Goal: Task Accomplishment & Management: Manage account settings

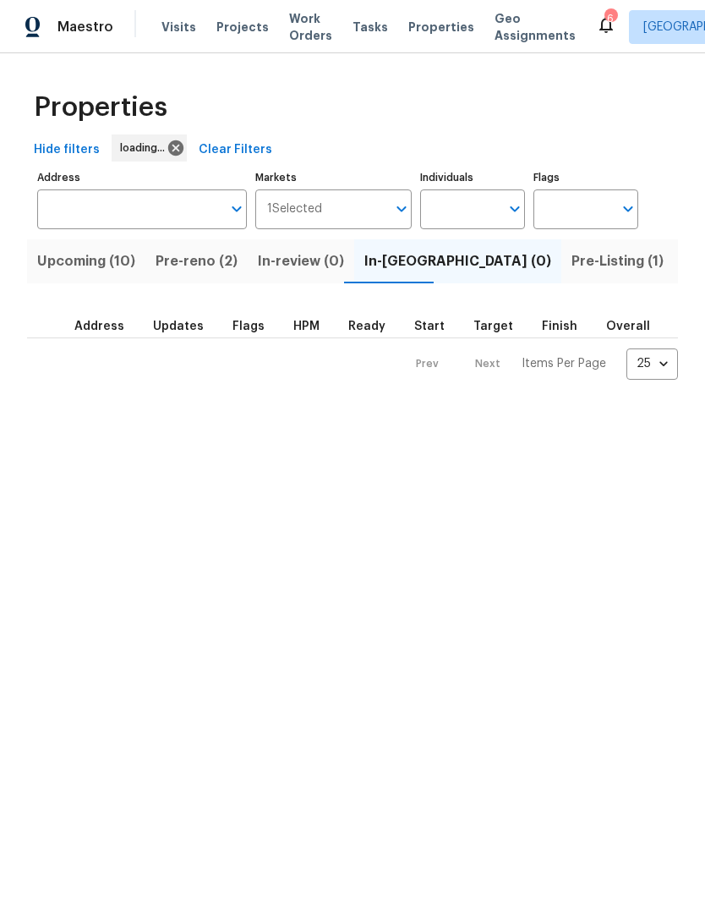
click at [299, 35] on span "Work Orders" at bounding box center [310, 27] width 43 height 34
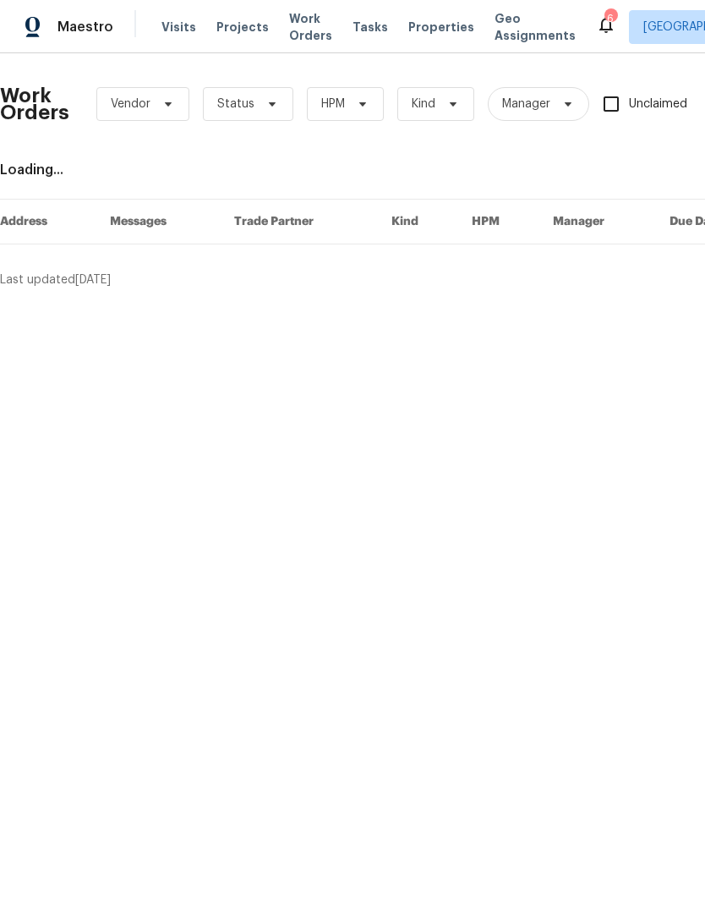
click at [413, 35] on span "Properties" at bounding box center [441, 27] width 66 height 17
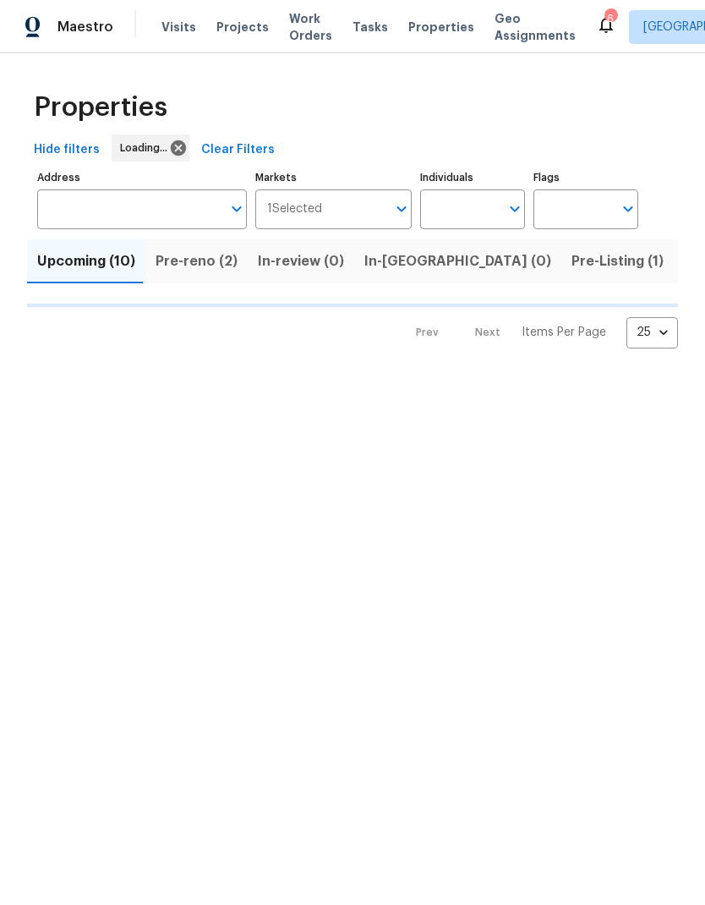
click at [299, 6] on div "Maestro Visits Projects Work Orders Tasks Properties Geo Assignments 6 [GEOGRAP…" at bounding box center [352, 26] width 705 height 53
click at [298, 5] on div "Maestro Visits Projects Work Orders Tasks Properties Geo Assignments 6 [GEOGRAP…" at bounding box center [352, 26] width 705 height 53
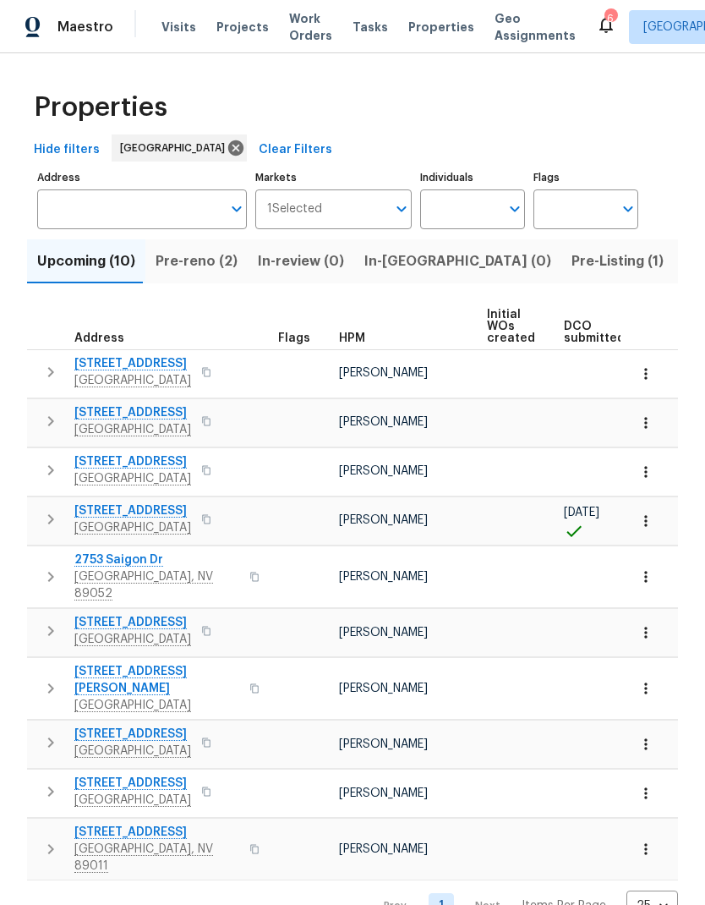
click at [303, 29] on span "Work Orders" at bounding box center [310, 27] width 43 height 34
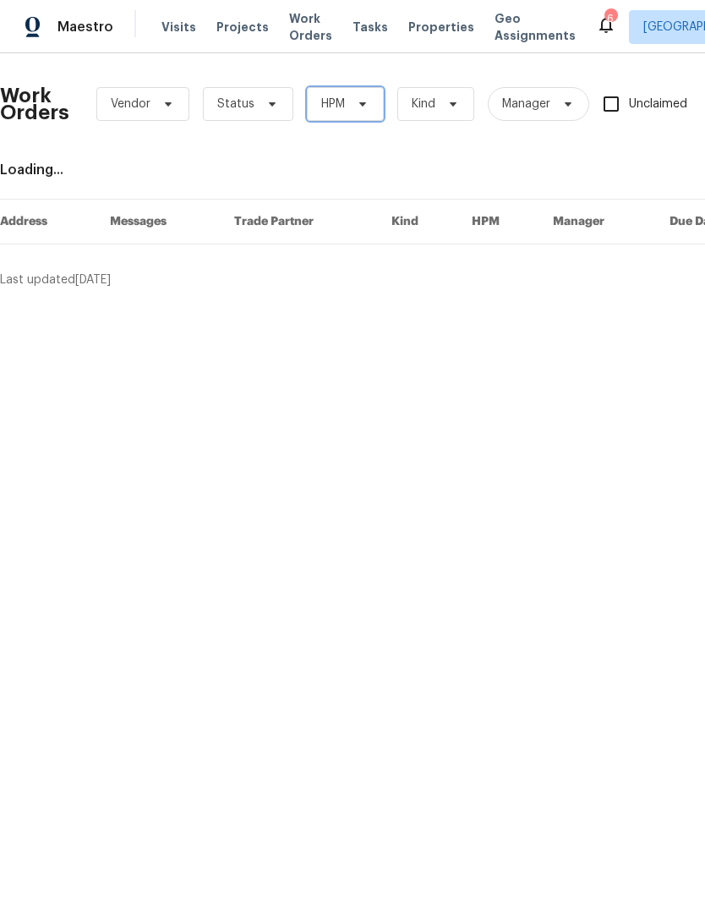
click at [363, 112] on span "HPM" at bounding box center [345, 104] width 77 height 34
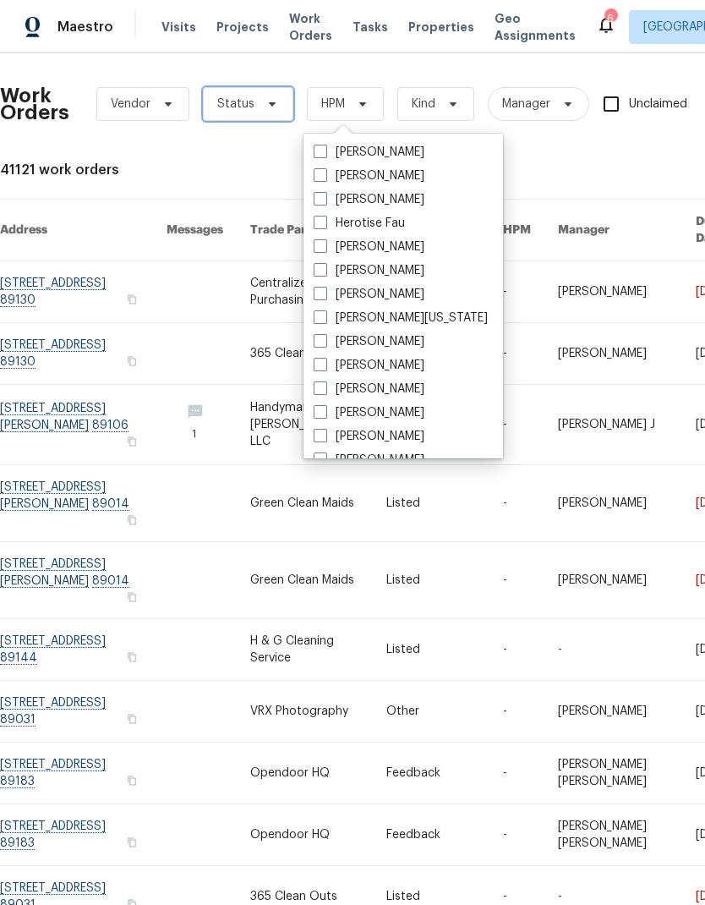
click at [266, 109] on icon at bounding box center [273, 104] width 14 height 14
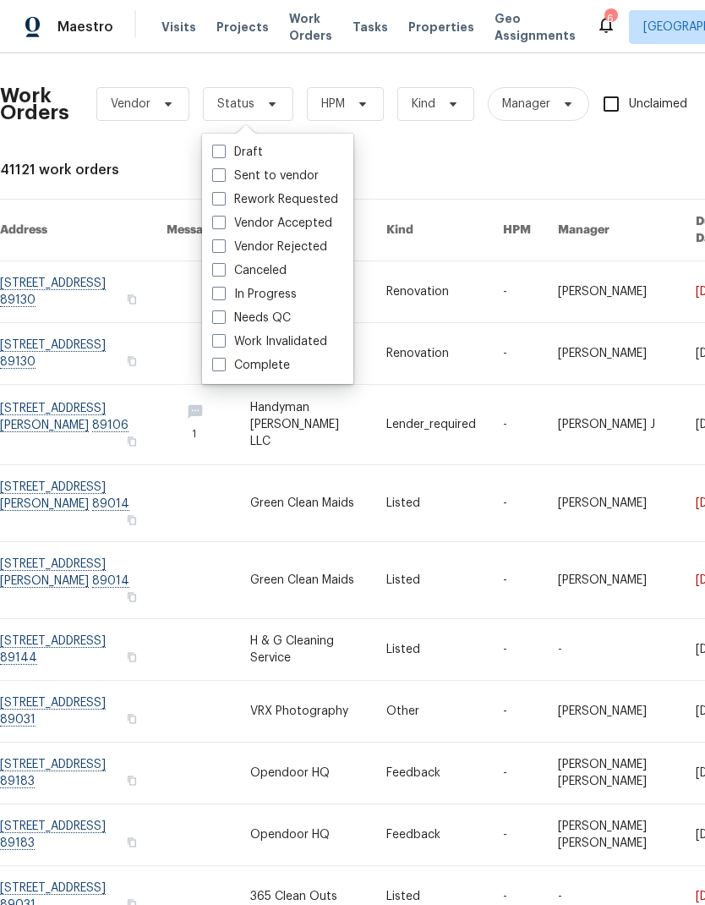
click at [288, 324] on label "Needs QC" at bounding box center [251, 318] width 79 height 17
click at [223, 321] on input "Needs QC" at bounding box center [217, 315] width 11 height 11
checkbox input "true"
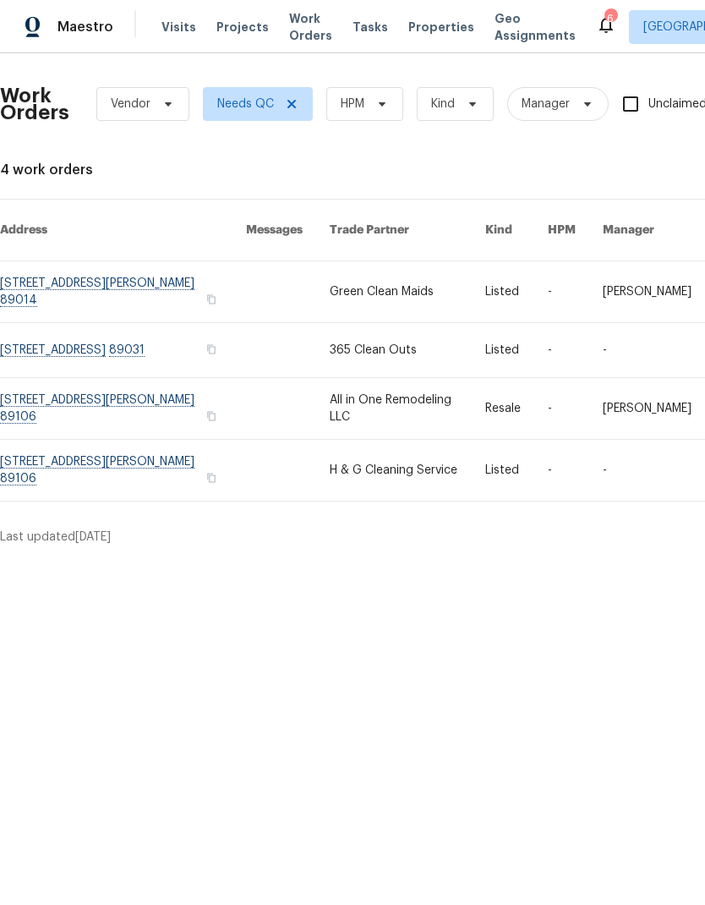
click at [56, 401] on link at bounding box center [123, 408] width 246 height 61
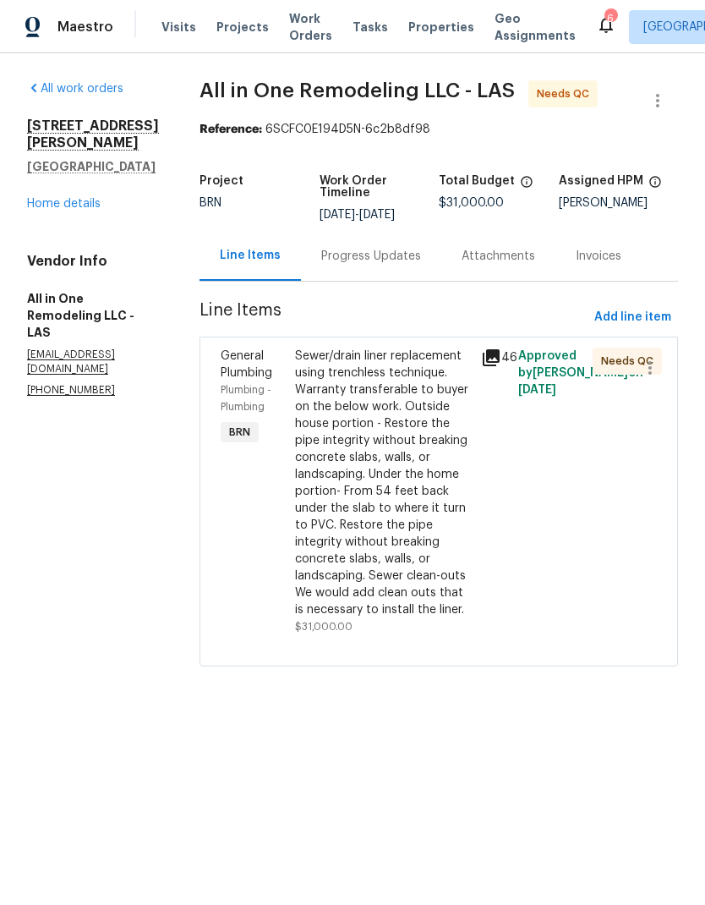
click at [413, 470] on div "Sewer/drain liner replacement using trenchless technique. Warranty transferable…" at bounding box center [383, 483] width 176 height 271
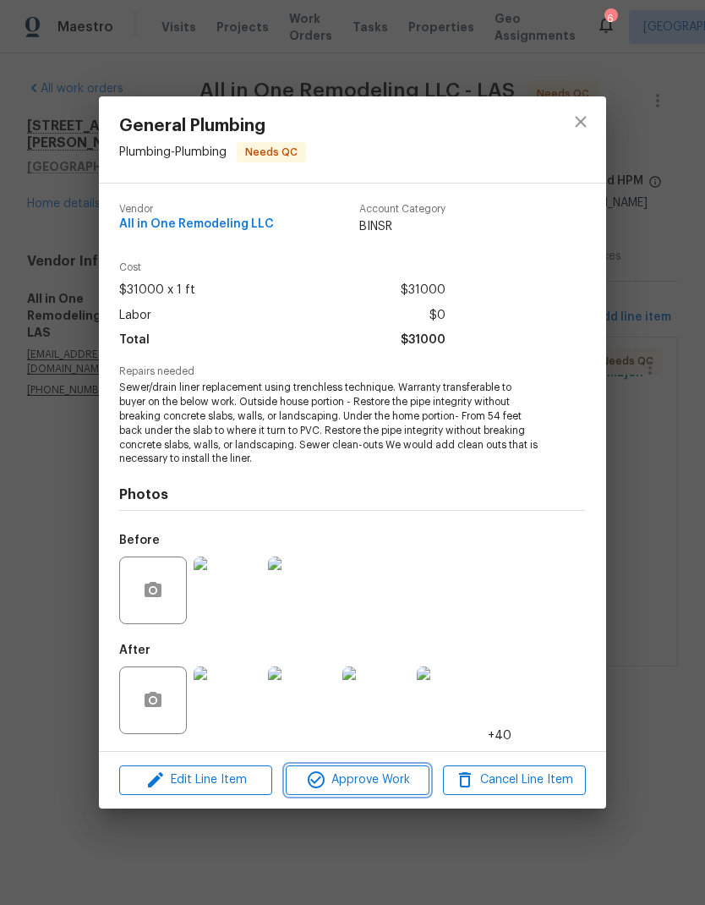
click at [395, 782] on span "Approve Work" at bounding box center [357, 780] width 133 height 21
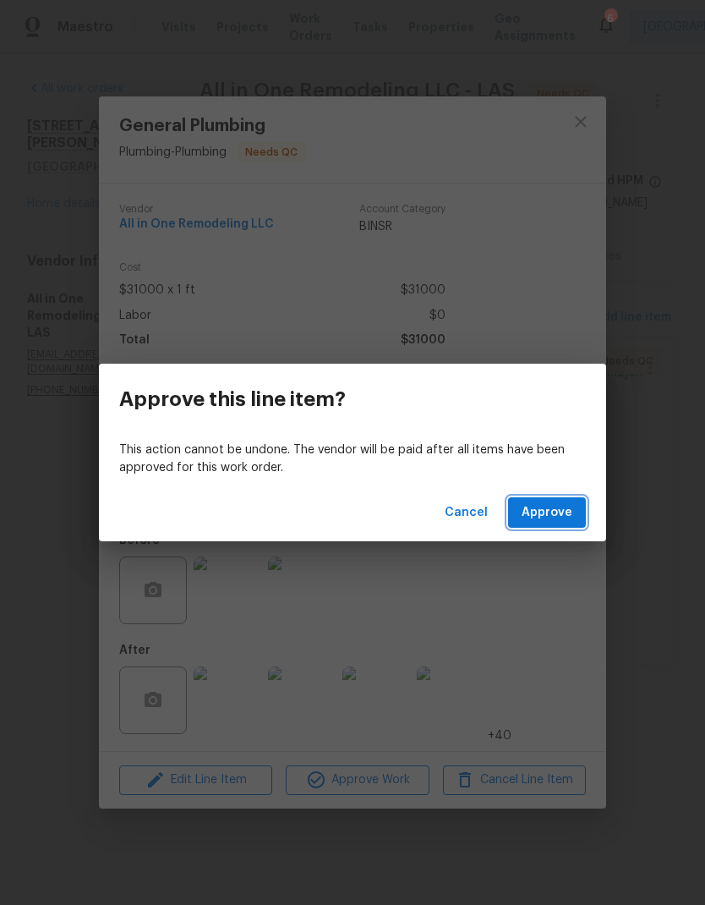
click at [573, 521] on button "Approve" at bounding box center [547, 512] width 78 height 31
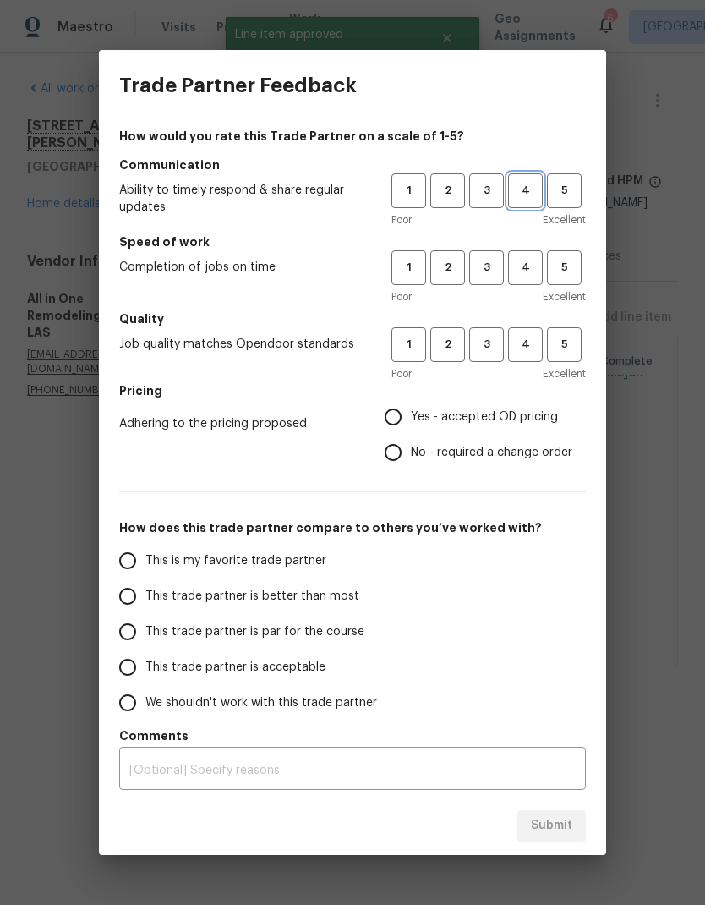
click at [530, 193] on span "4" at bounding box center [525, 190] width 31 height 19
click at [528, 251] on button "4" at bounding box center [525, 267] width 35 height 35
click at [542, 343] on button "4" at bounding box center [525, 344] width 35 height 35
click at [395, 422] on input "Yes - accepted OD pricing" at bounding box center [393, 417] width 36 height 36
radio input "true"
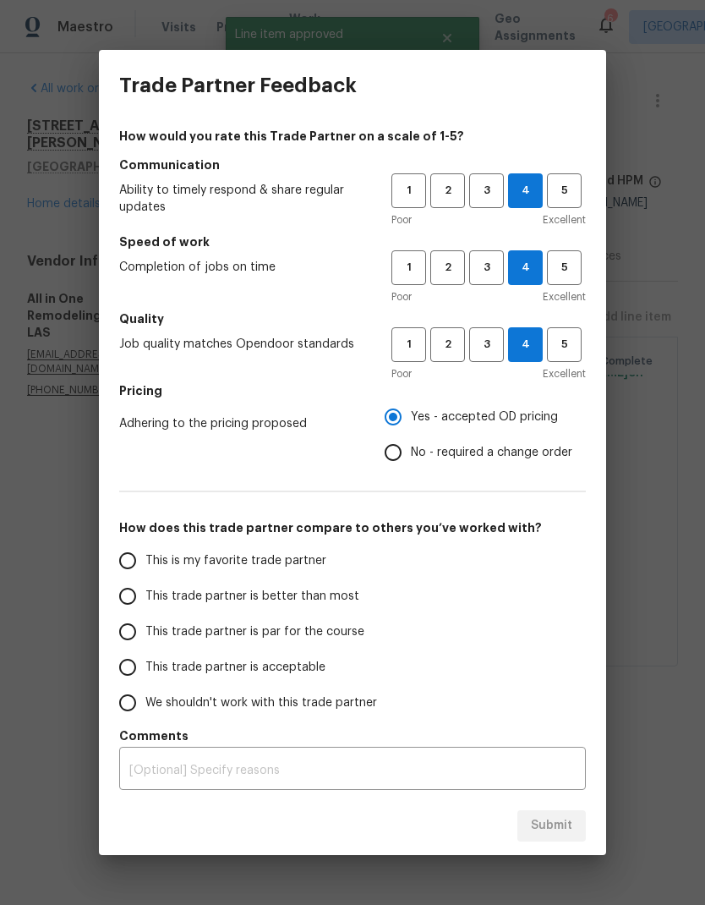
click at [127, 608] on input "This trade partner is better than most" at bounding box center [128, 596] width 36 height 36
click at [568, 821] on span "Submit" at bounding box center [551, 825] width 41 height 21
radio input "true"
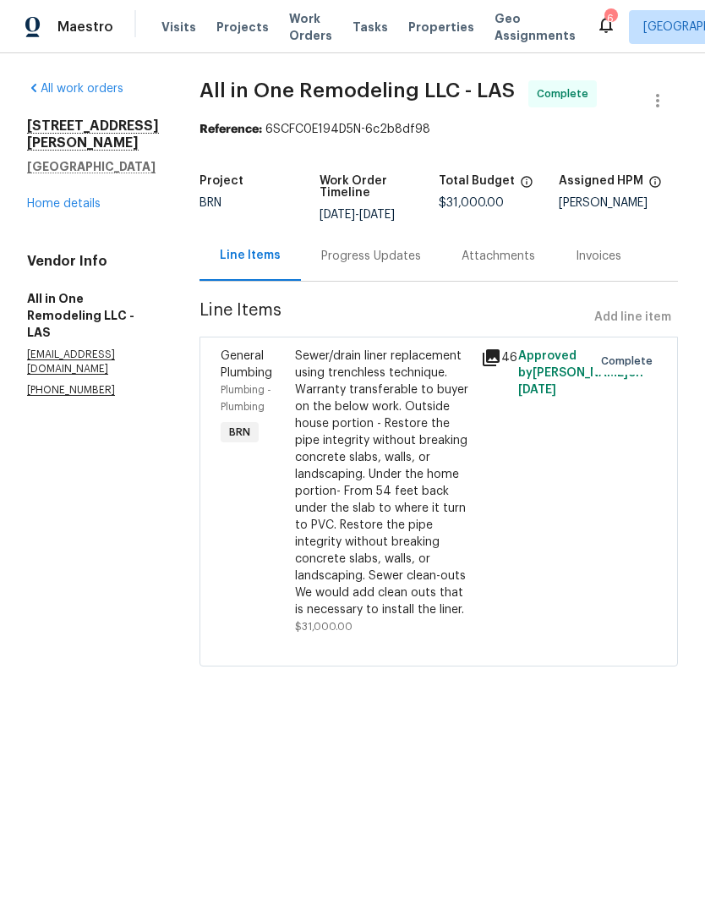
click at [58, 198] on link "Home details" at bounding box center [64, 204] width 74 height 12
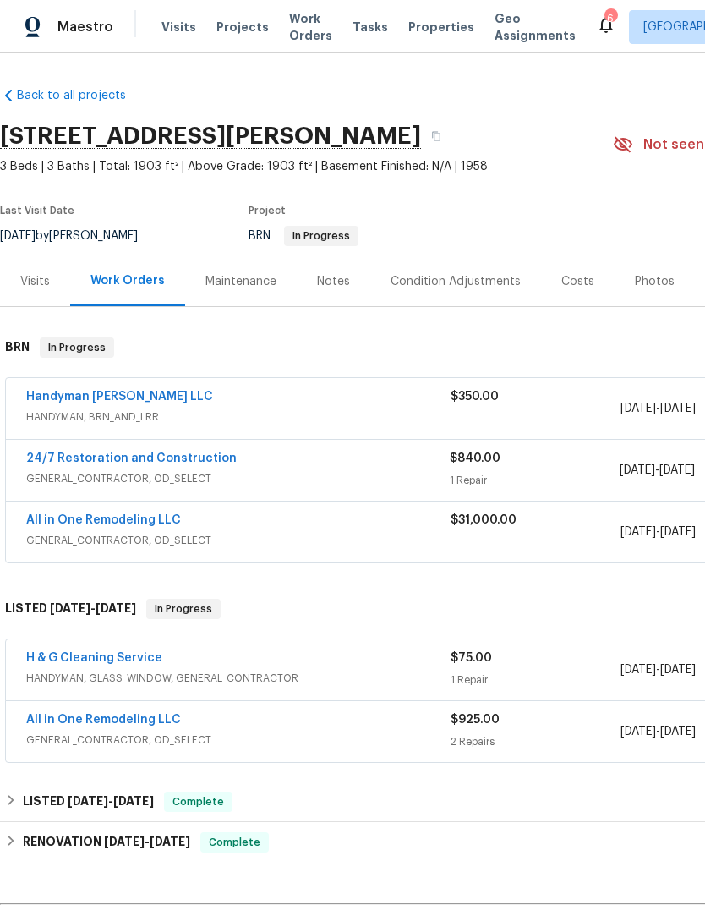
click at [234, 427] on div "Handyman [PERSON_NAME] LLC HANDYMAN, BRN_AND_LRR" at bounding box center [238, 408] width 425 height 41
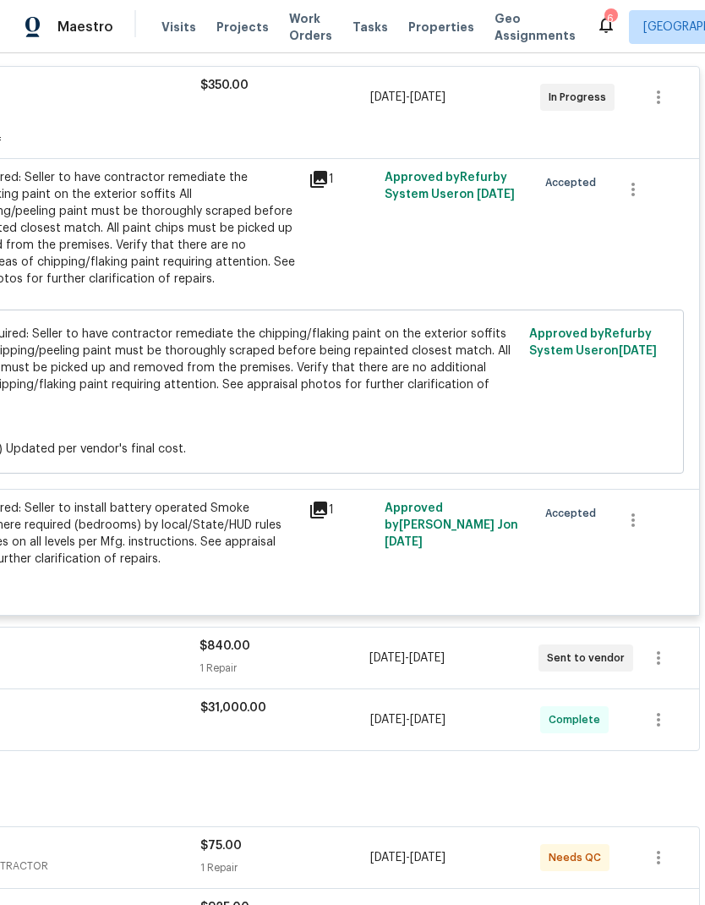
scroll to position [324, 250]
click at [660, 648] on icon "button" at bounding box center [659, 658] width 20 height 20
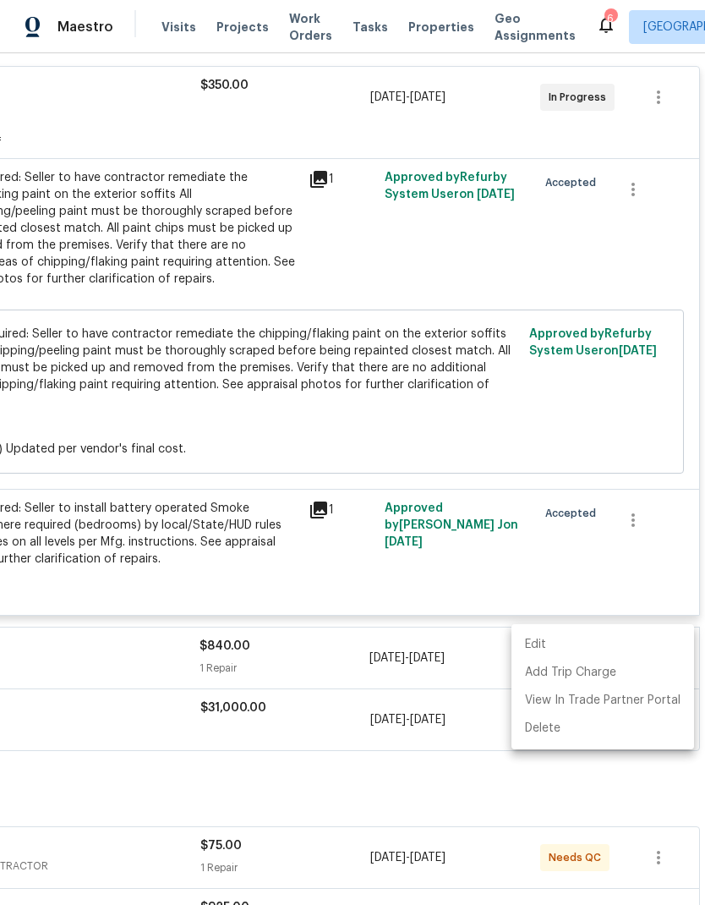
click at [195, 638] on div at bounding box center [352, 452] width 705 height 905
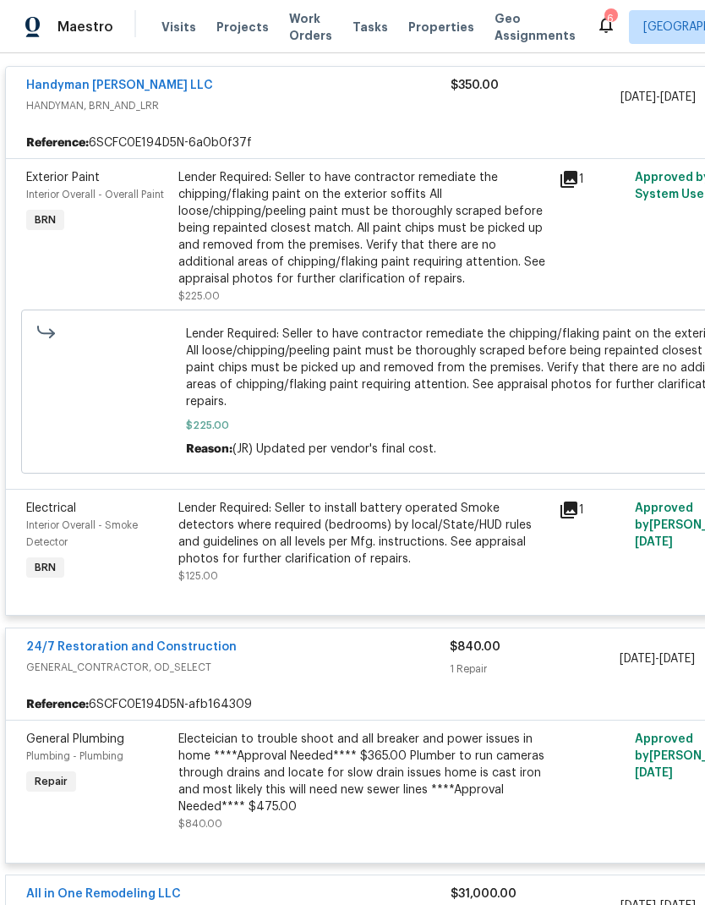
scroll to position [324, 0]
click at [82, 641] on link "24/7 Restoration and Construction" at bounding box center [131, 647] width 211 height 12
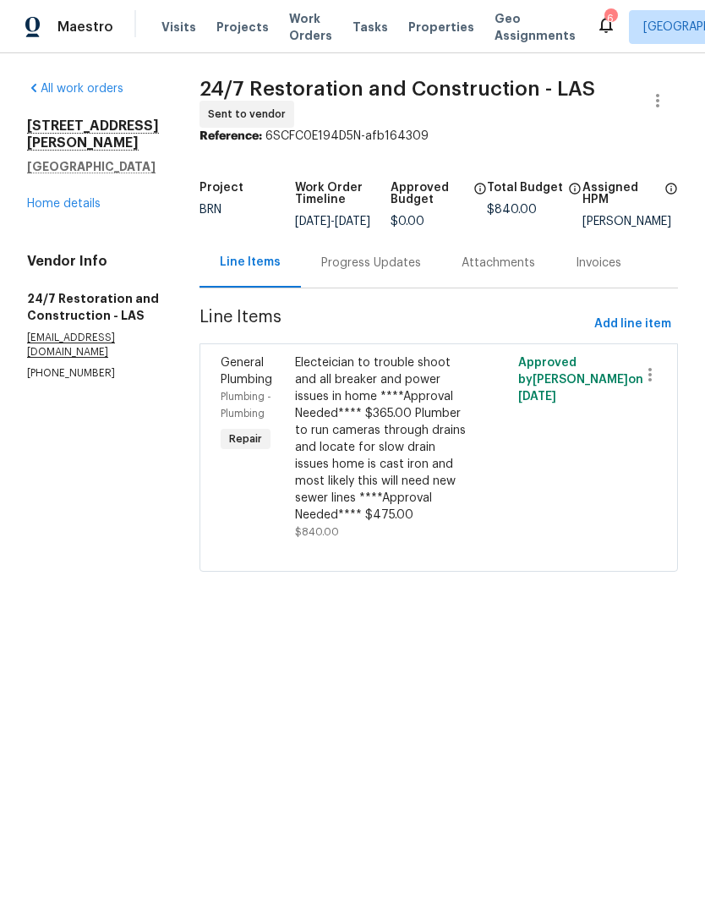
click at [359, 271] on div "Progress Updates" at bounding box center [371, 263] width 100 height 17
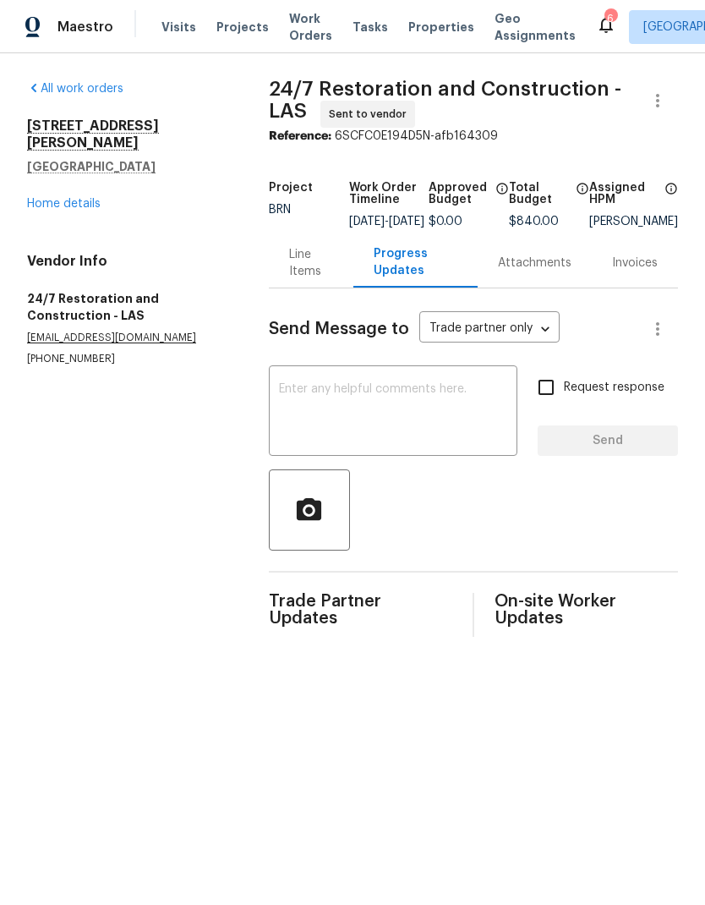
click at [302, 429] on textarea at bounding box center [393, 412] width 228 height 59
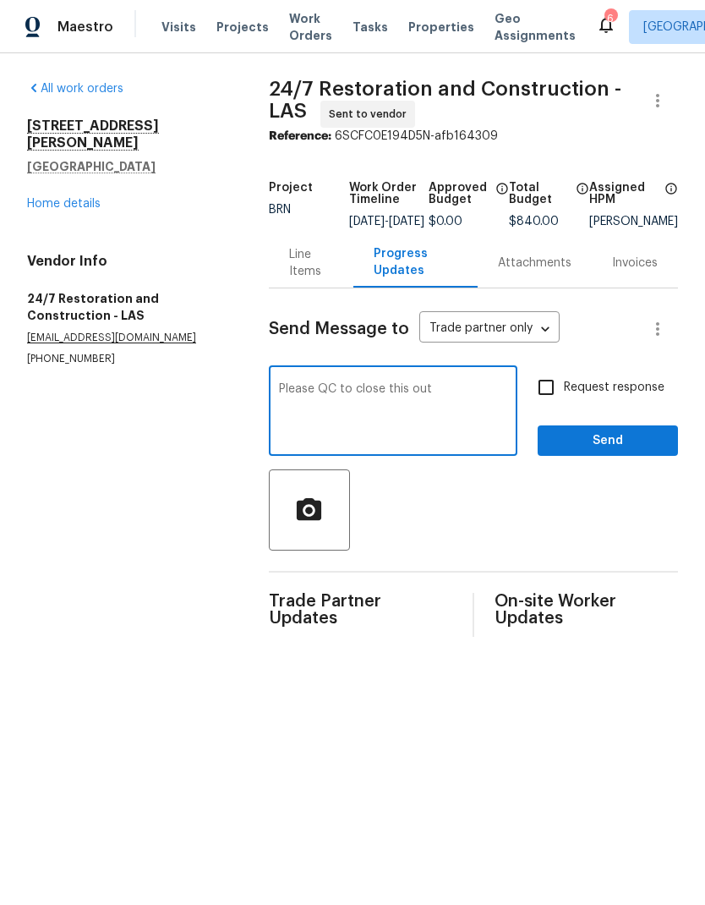
type textarea "Please QC to close this out"
click at [547, 401] on input "Request response" at bounding box center [547, 388] width 36 height 36
checkbox input "true"
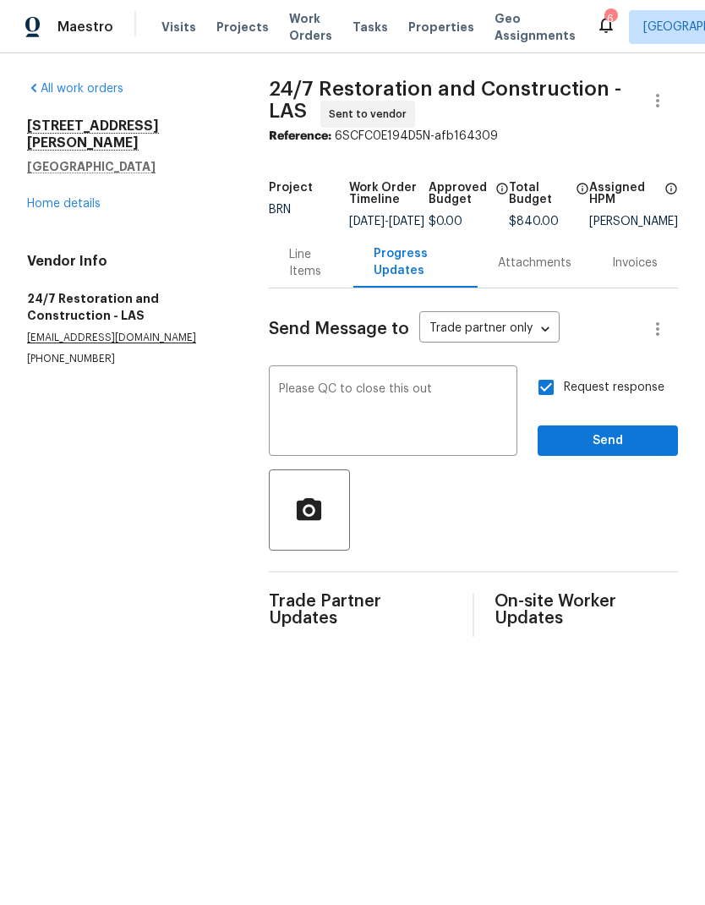
click at [599, 429] on div "Request response Send" at bounding box center [608, 413] width 140 height 86
click at [629, 452] on span "Send" at bounding box center [607, 440] width 113 height 21
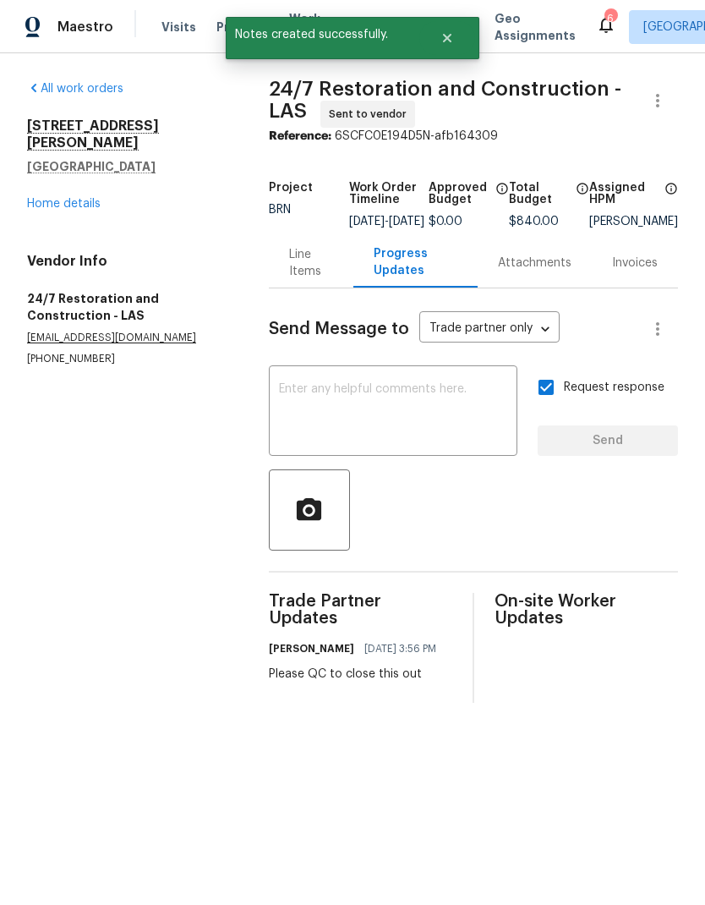
click at [40, 198] on link "Home details" at bounding box center [64, 204] width 74 height 12
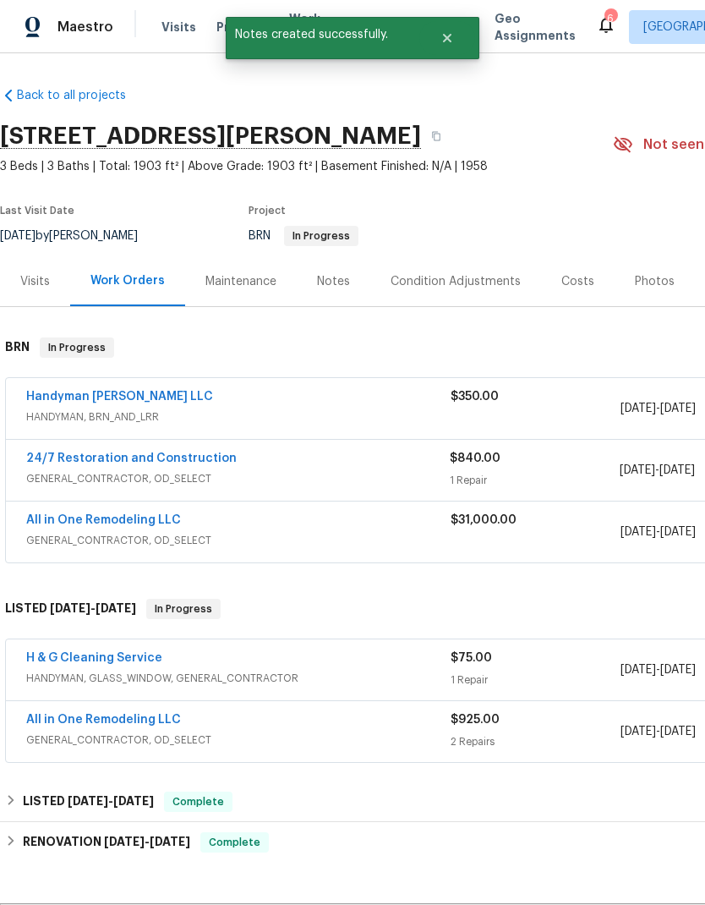
click at [656, 526] on span "[DATE]" at bounding box center [639, 532] width 36 height 12
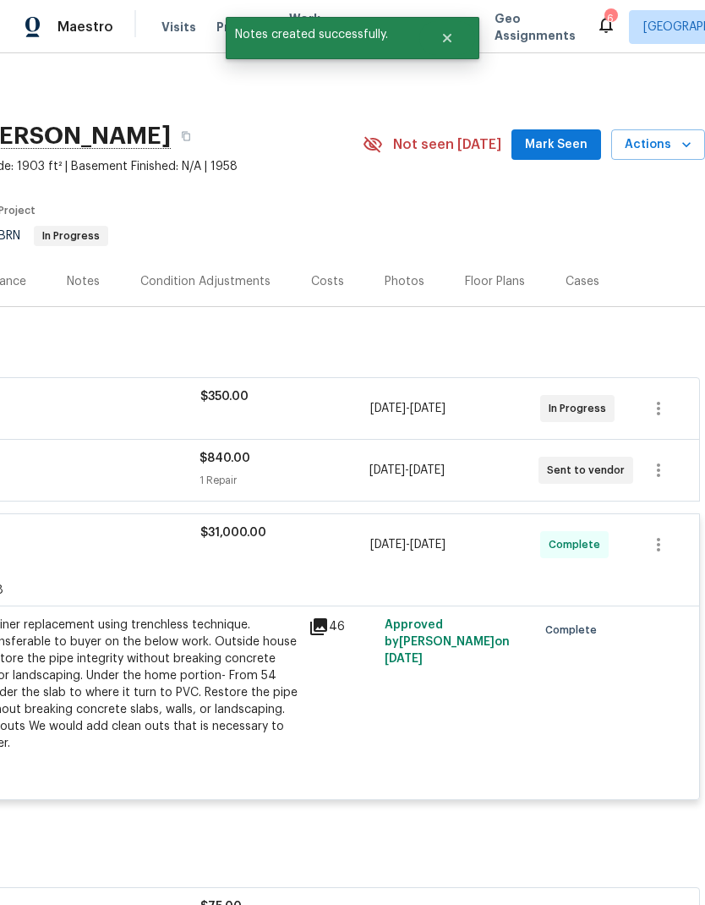
scroll to position [0, 250]
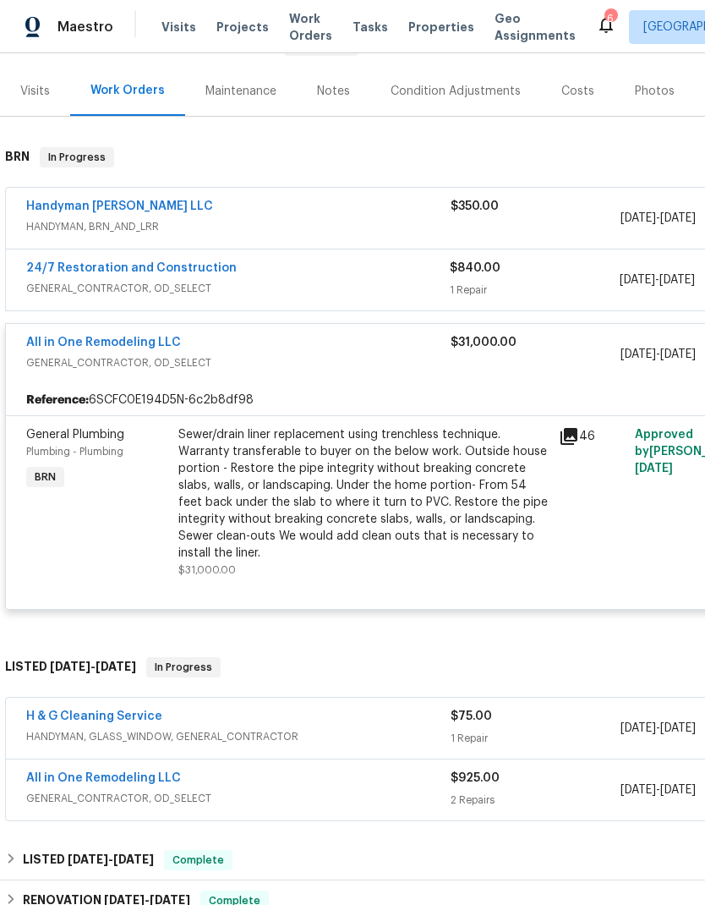
scroll to position [190, -1]
click at [223, 372] on div "All in One Remodeling LLC GENERAL_CONTRACTOR, OD_SELECT" at bounding box center [238, 354] width 425 height 41
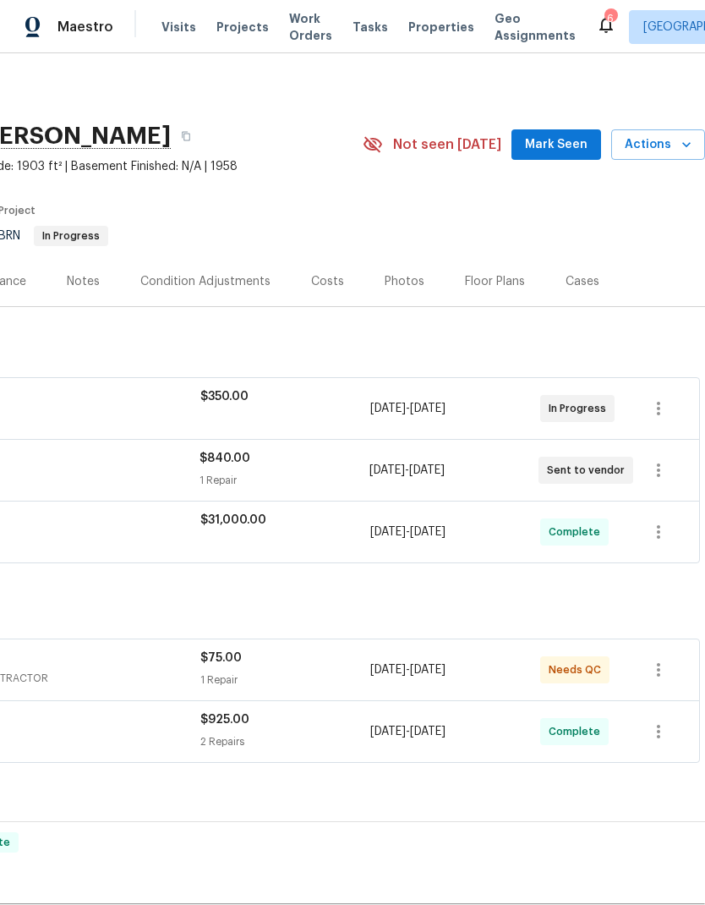
scroll to position [0, 250]
click at [665, 671] on icon "button" at bounding box center [659, 670] width 20 height 20
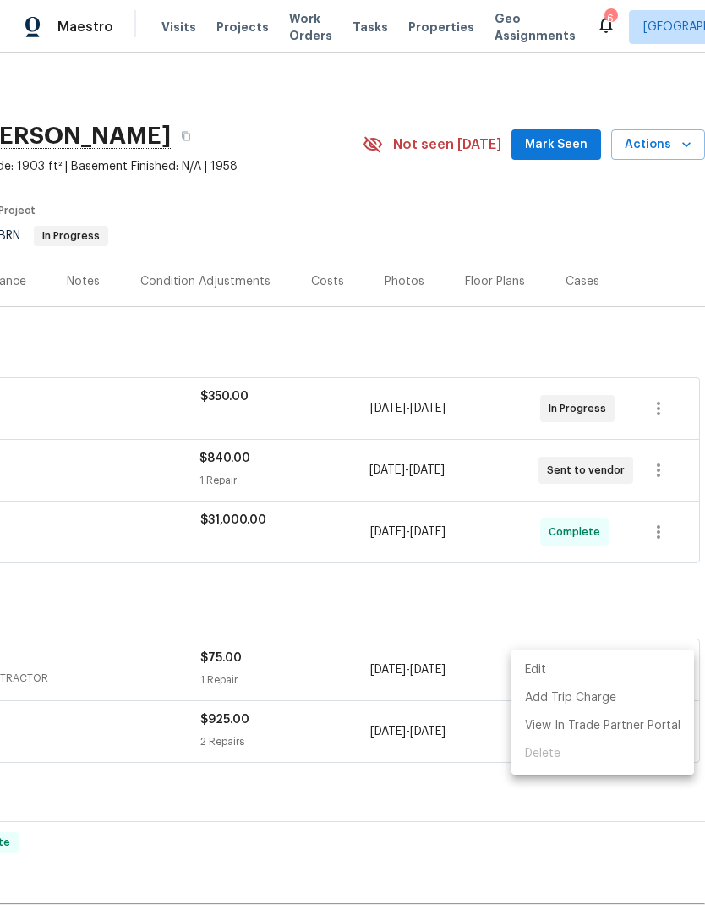
click at [293, 18] on div at bounding box center [352, 452] width 705 height 905
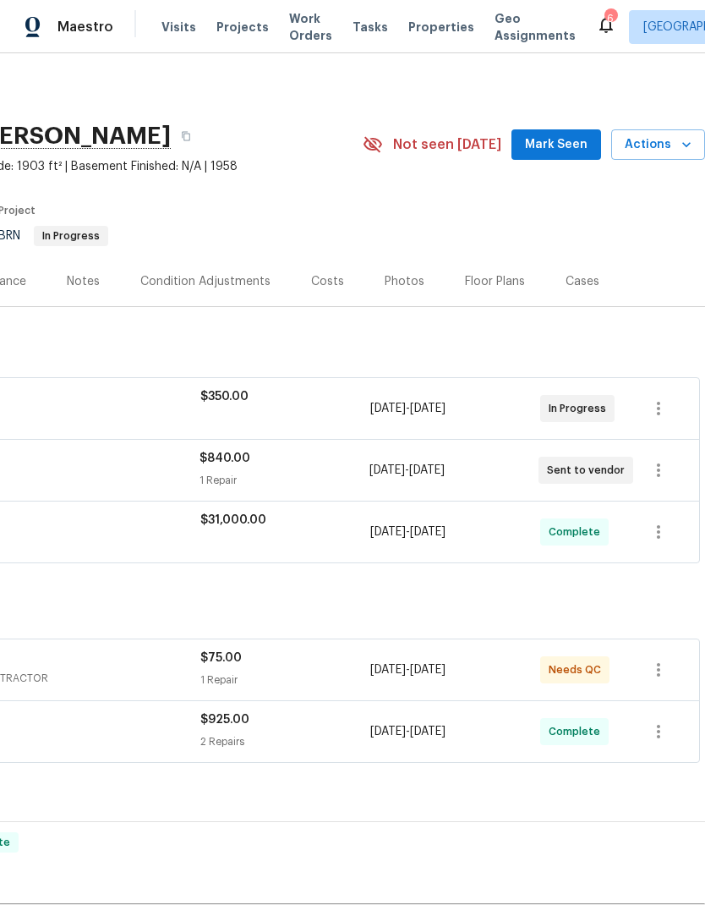
click at [242, 19] on span "Projects" at bounding box center [242, 27] width 52 height 17
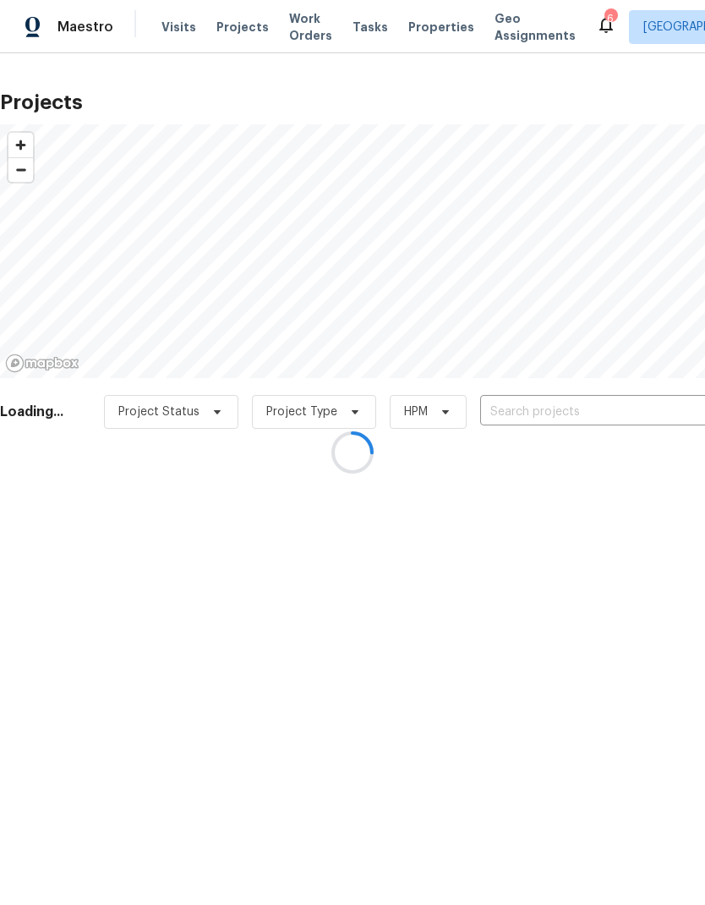
click at [303, 41] on div at bounding box center [352, 452] width 705 height 905
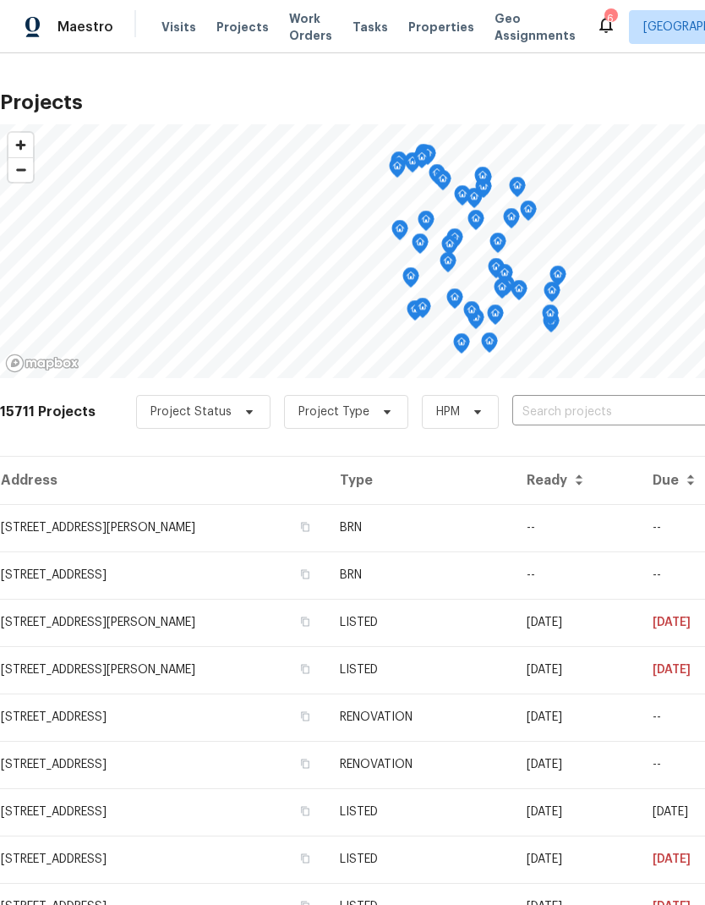
click at [295, 25] on span "Work Orders" at bounding box center [310, 27] width 43 height 34
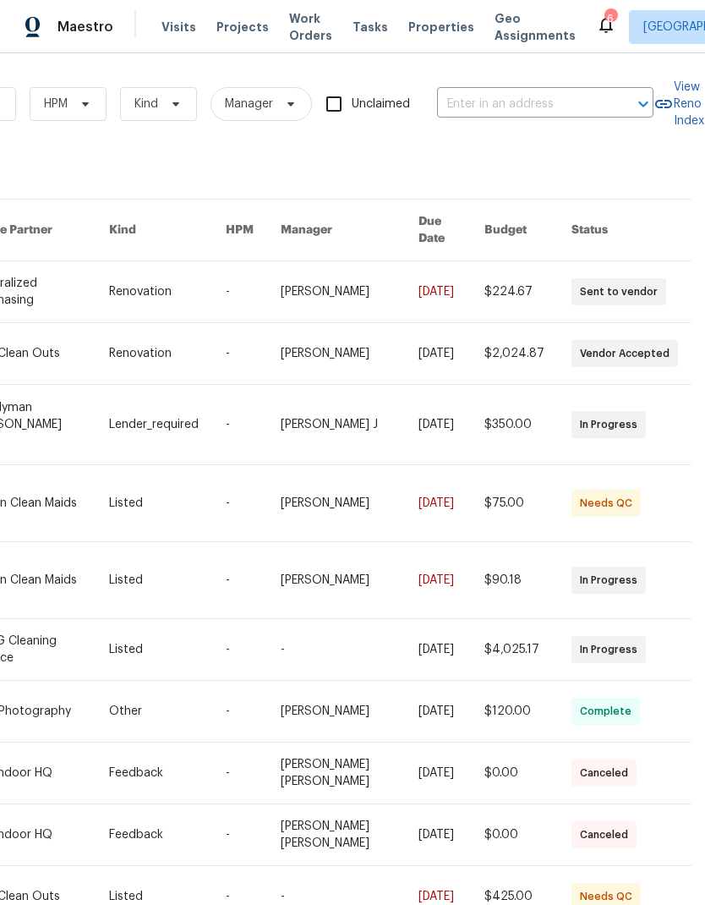
scroll to position [0, 278]
click at [527, 117] on input "text" at bounding box center [521, 104] width 169 height 26
type input "210 s"
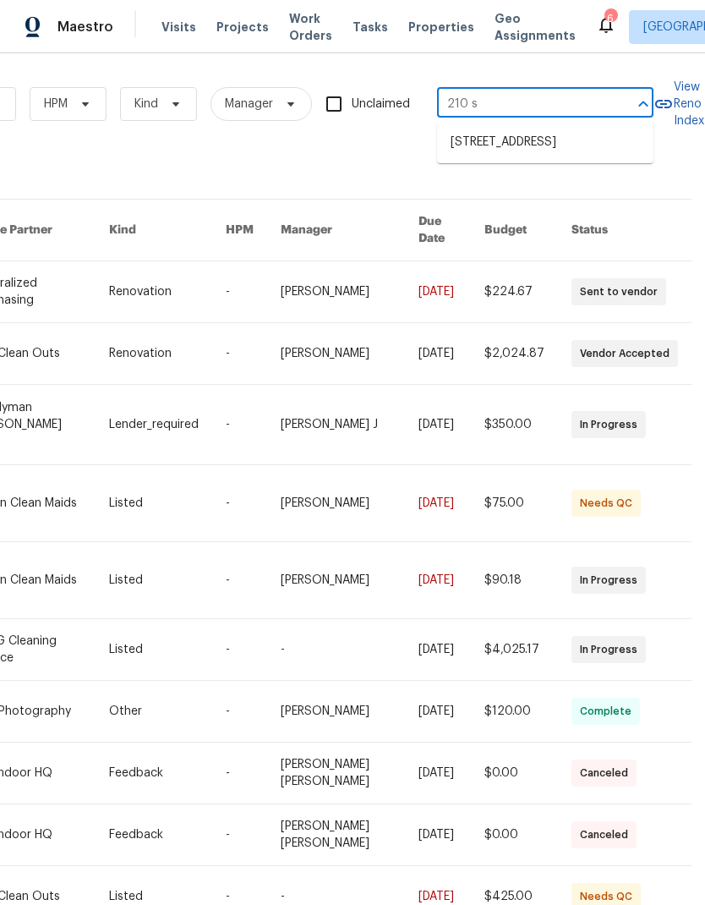
click at [533, 155] on li "[STREET_ADDRESS]" at bounding box center [545, 143] width 216 height 28
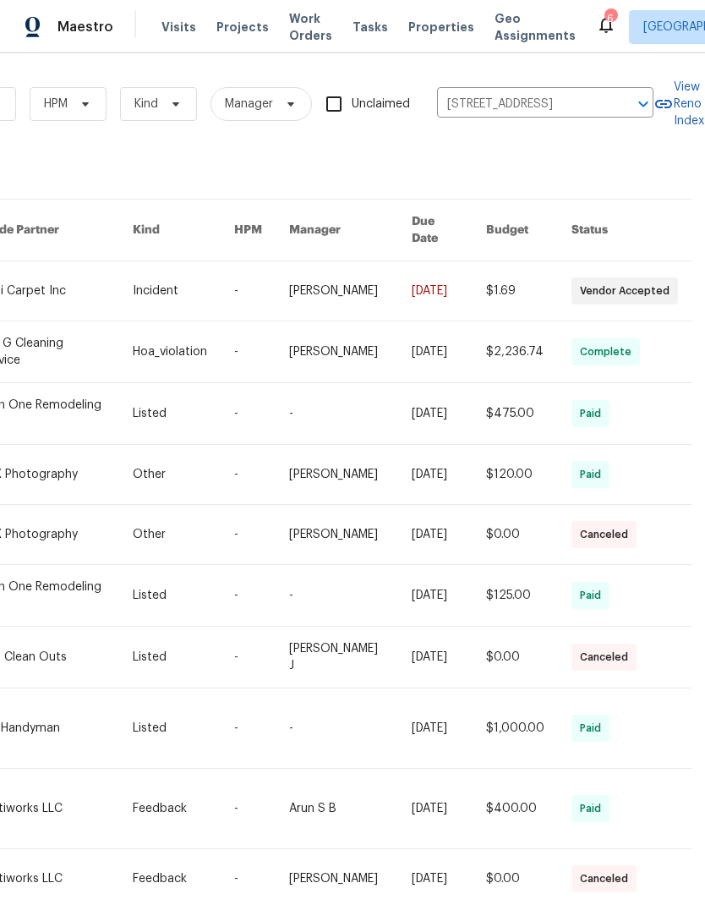
scroll to position [0, 278]
click at [74, 270] on link at bounding box center [57, 290] width 154 height 59
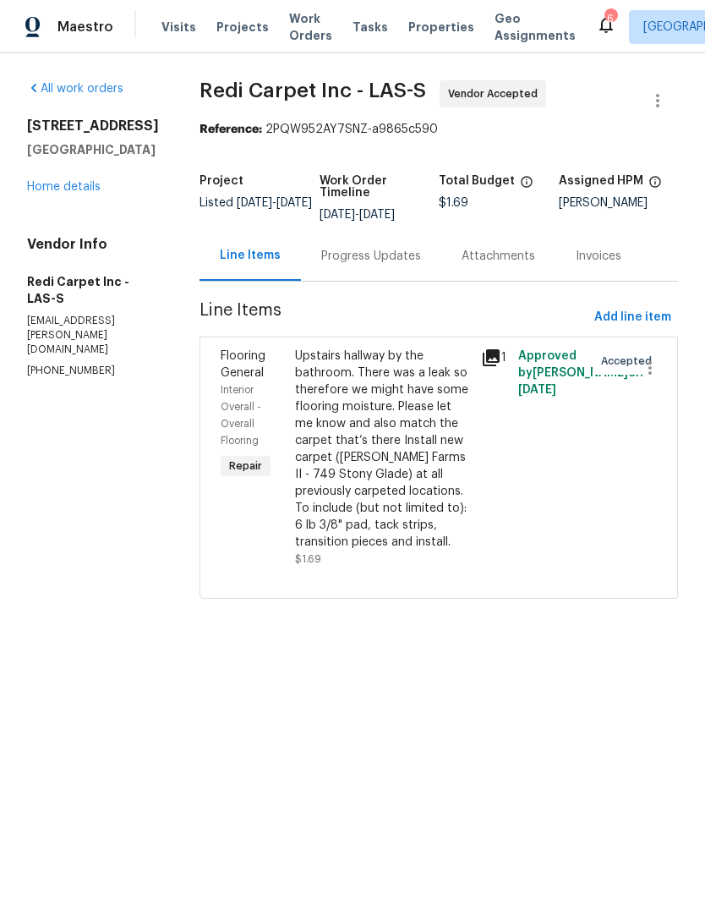
click at [43, 193] on link "Home details" at bounding box center [64, 187] width 74 height 12
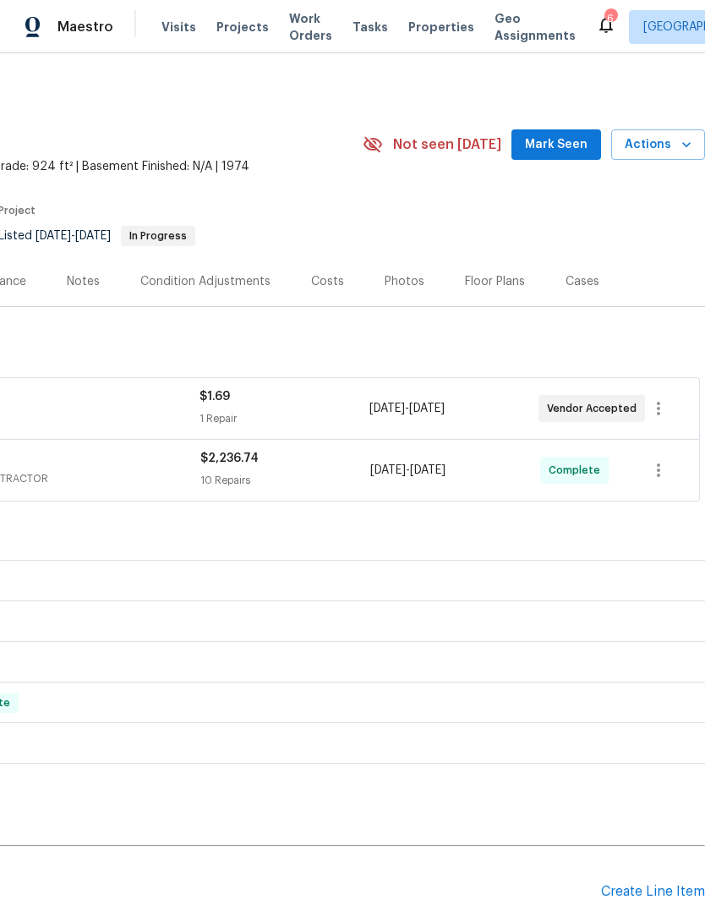
scroll to position [0, 250]
click at [666, 406] on icon "button" at bounding box center [659, 408] width 20 height 20
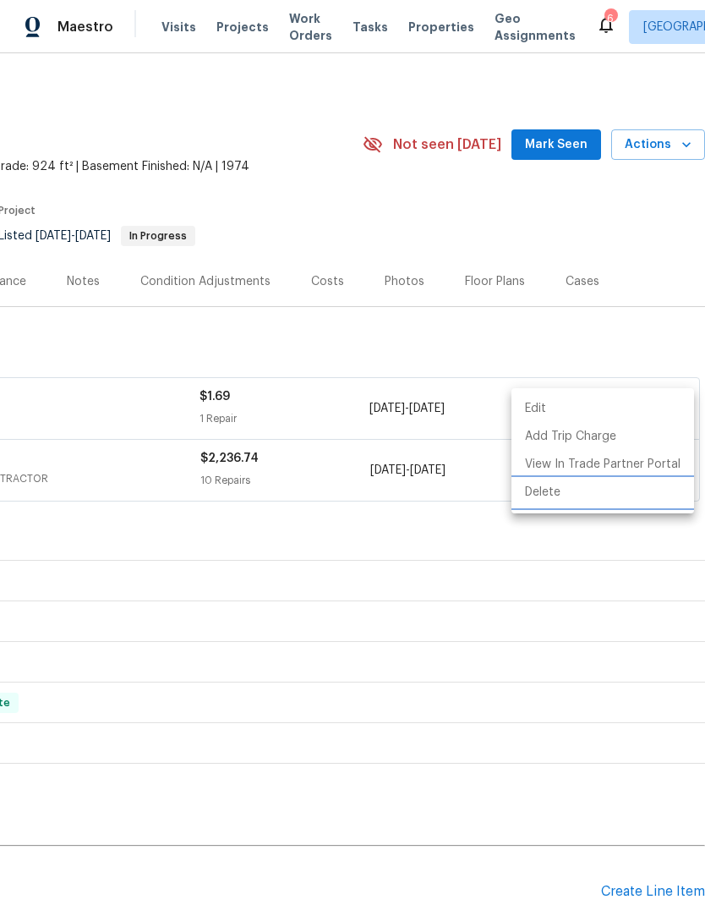
click at [557, 496] on li "Delete" at bounding box center [603, 493] width 183 height 28
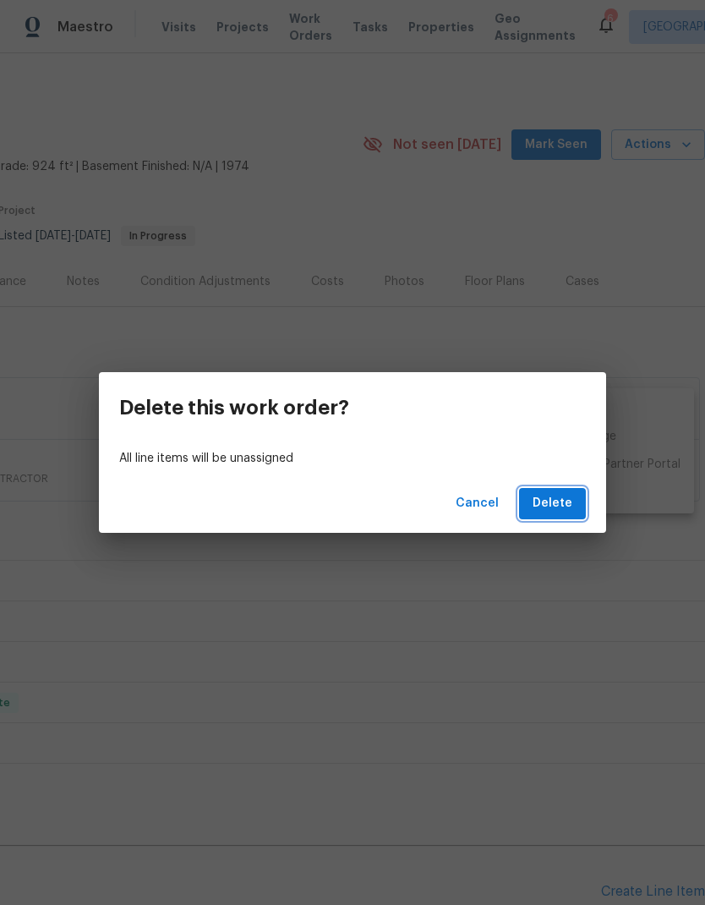
click at [556, 495] on span "Delete" at bounding box center [553, 503] width 40 height 21
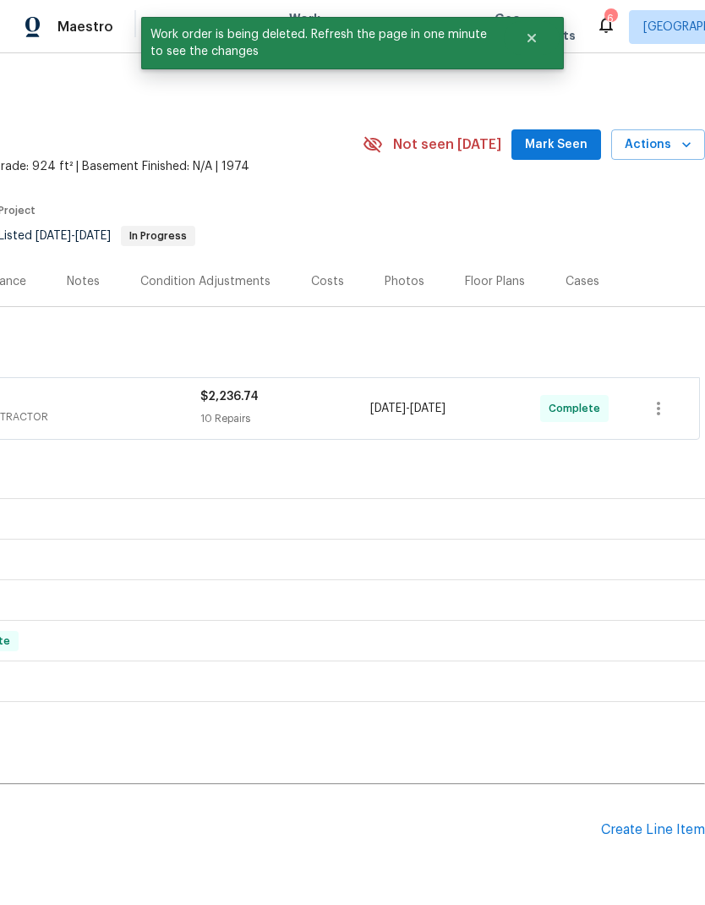
click at [551, 139] on span "Mark Seen" at bounding box center [556, 144] width 63 height 21
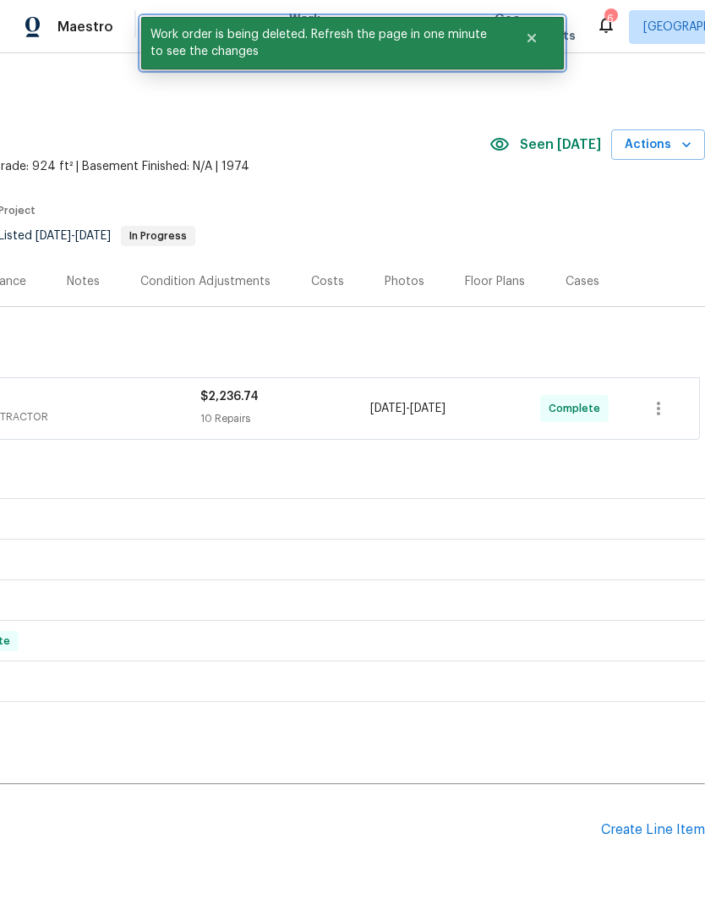
click at [529, 37] on icon "Close" at bounding box center [532, 38] width 14 height 14
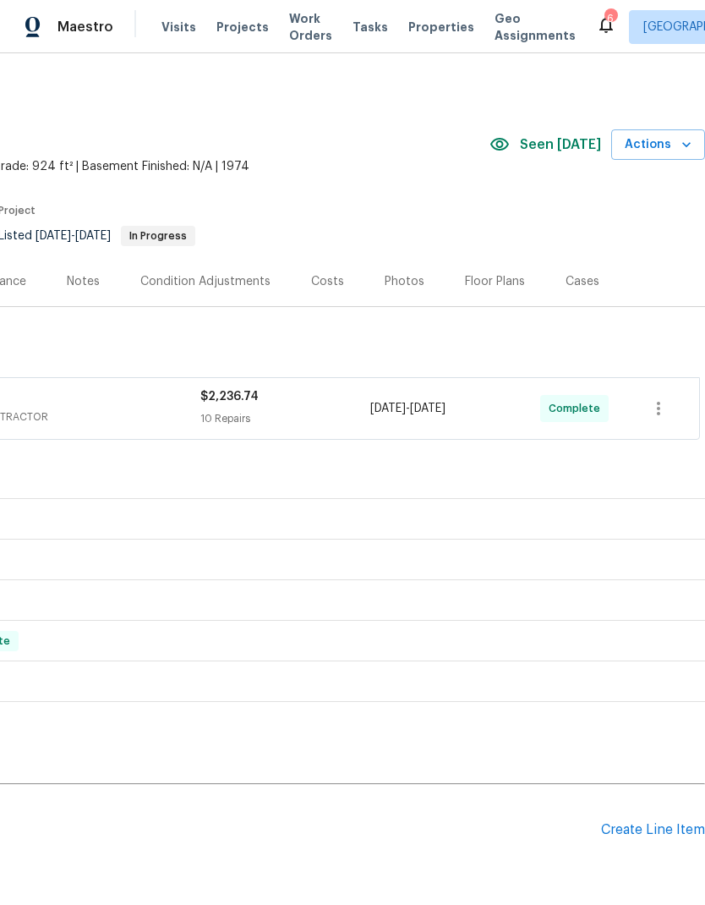
click at [276, 49] on div "Maestro Visits Projects Work Orders Tasks Properties Geo Assignments 6 [GEOGRAP…" at bounding box center [352, 26] width 705 height 53
click at [311, 33] on span "Work Orders" at bounding box center [310, 27] width 43 height 34
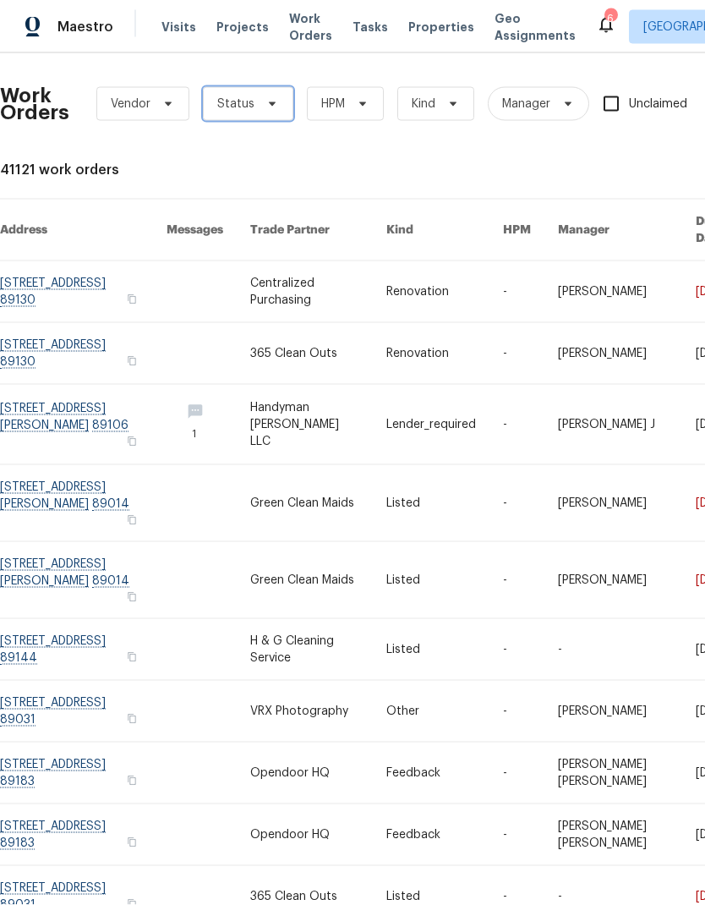
click at [232, 116] on span "Status" at bounding box center [248, 104] width 90 height 34
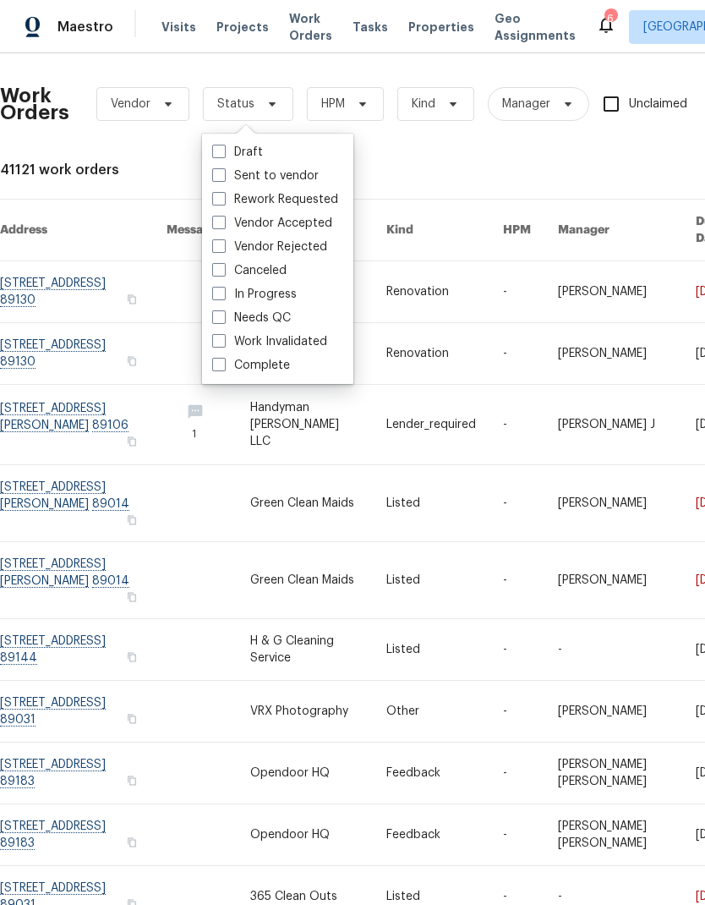
click at [220, 318] on span at bounding box center [219, 317] width 14 height 14
click at [220, 318] on input "Needs QC" at bounding box center [217, 315] width 11 height 11
checkbox input "true"
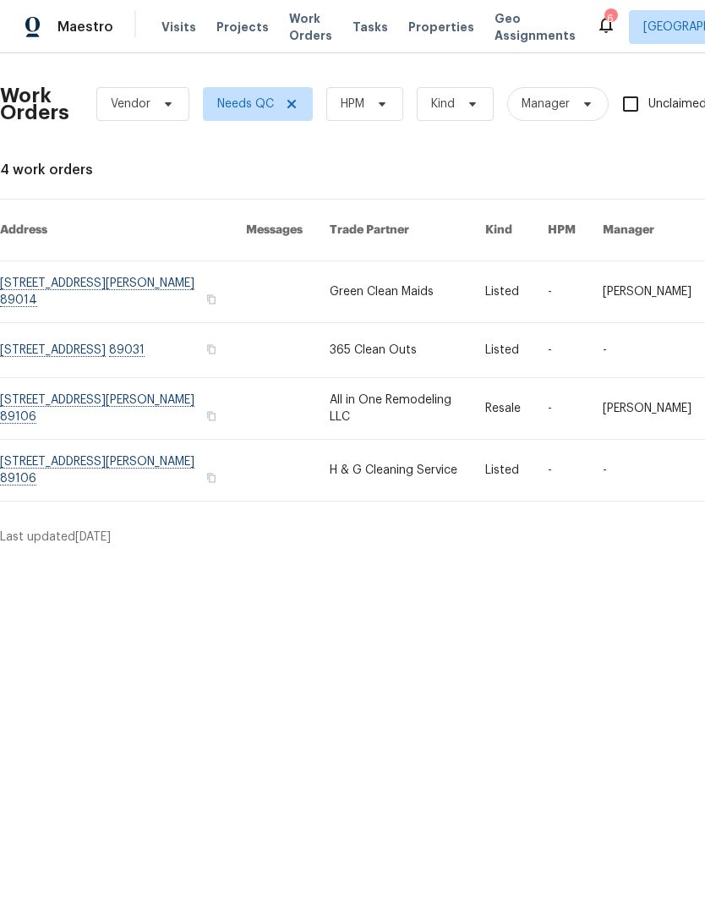
click at [95, 331] on link at bounding box center [123, 350] width 246 height 54
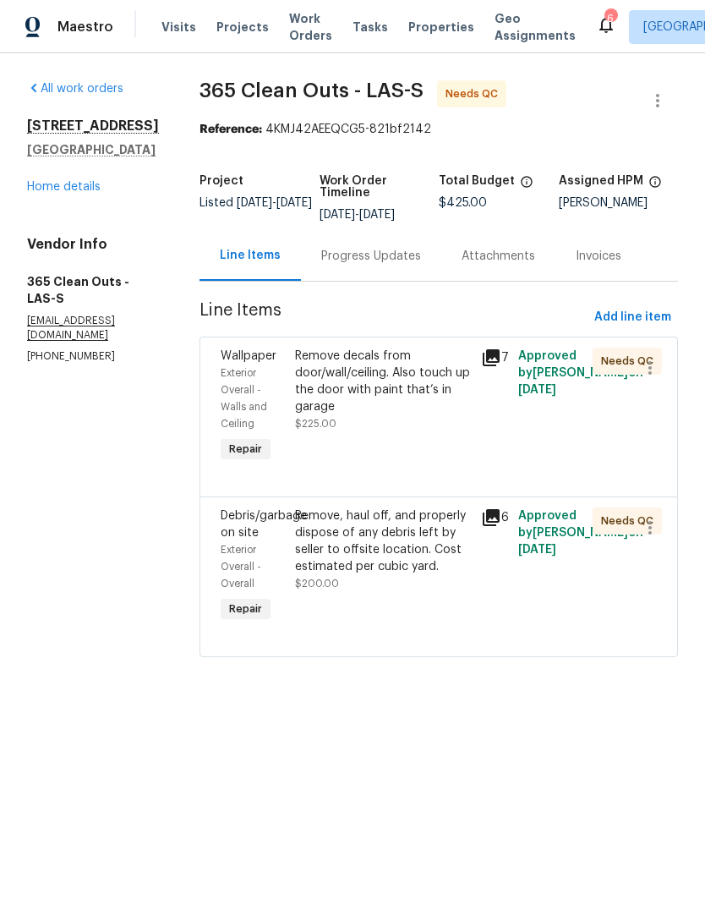
click at [375, 397] on div "Remove decals from door/wall/ceiling. Also touch up the door with paint that’s …" at bounding box center [383, 382] width 176 height 68
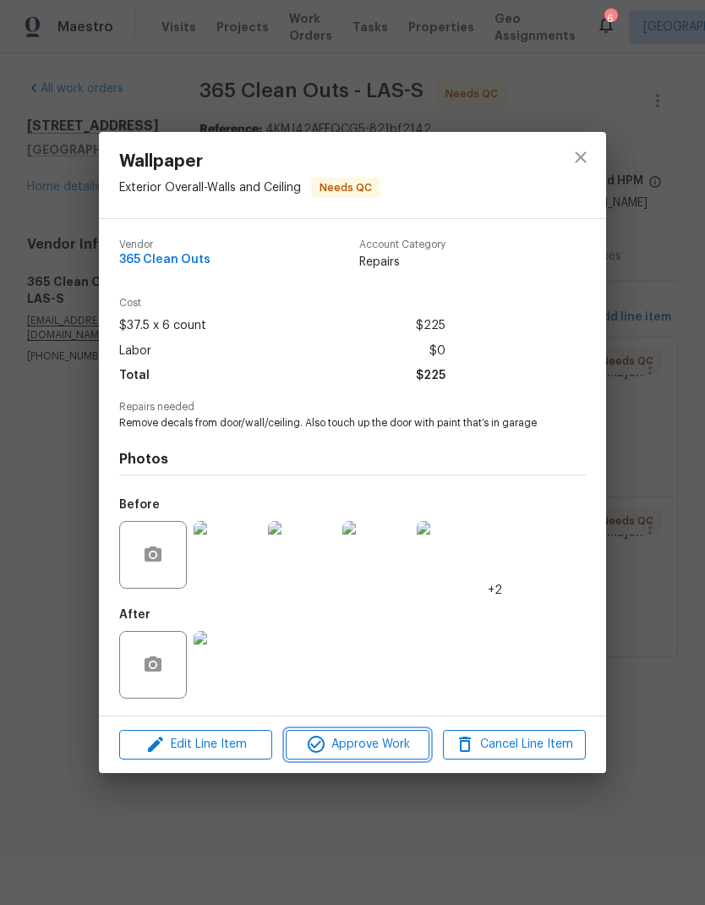
click at [384, 743] on span "Approve Work" at bounding box center [357, 744] width 133 height 21
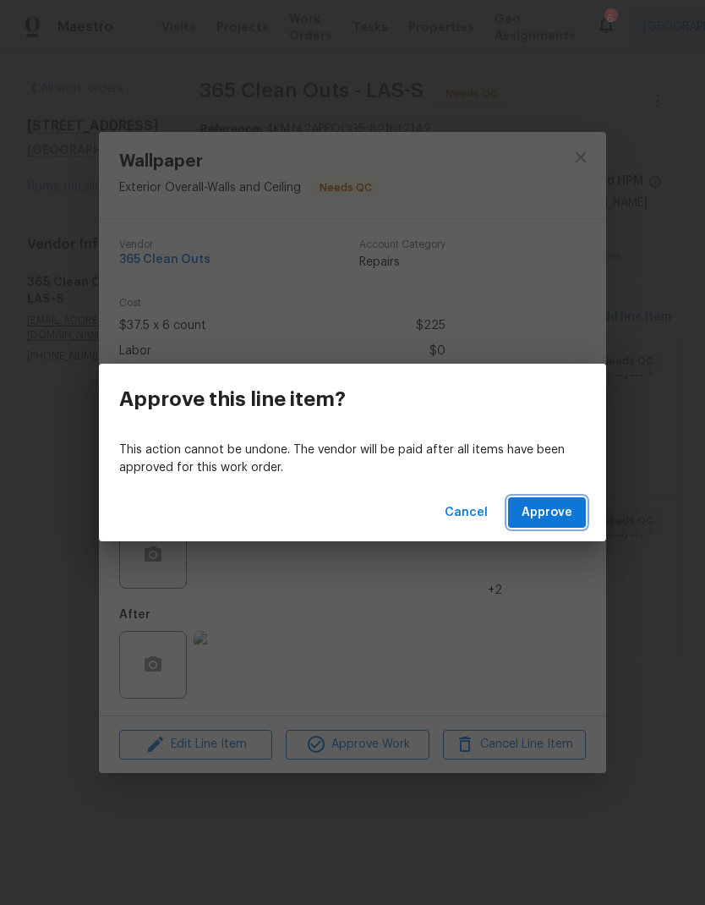
click at [549, 517] on span "Approve" at bounding box center [547, 512] width 51 height 21
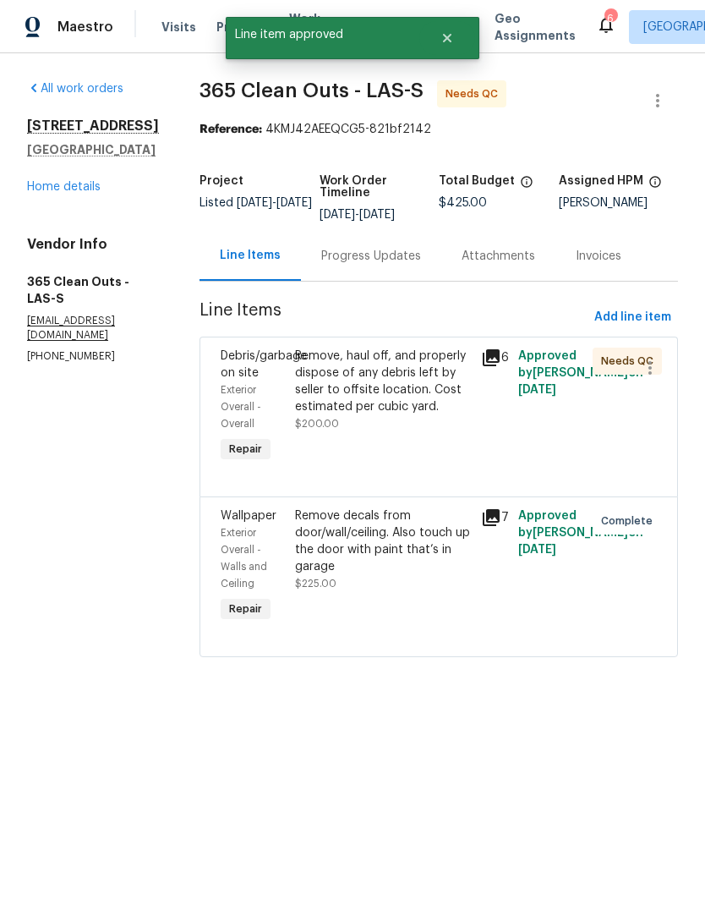
click at [365, 397] on div "Remove, haul off, and properly dispose of any debris left by seller to offsite …" at bounding box center [383, 382] width 176 height 68
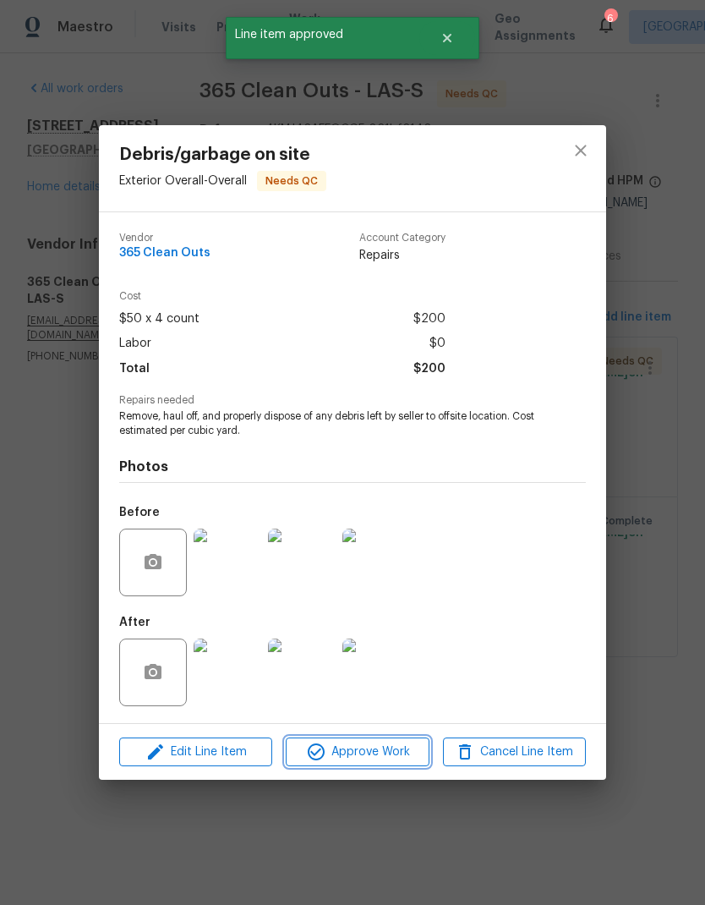
click at [378, 754] on span "Approve Work" at bounding box center [357, 752] width 133 height 21
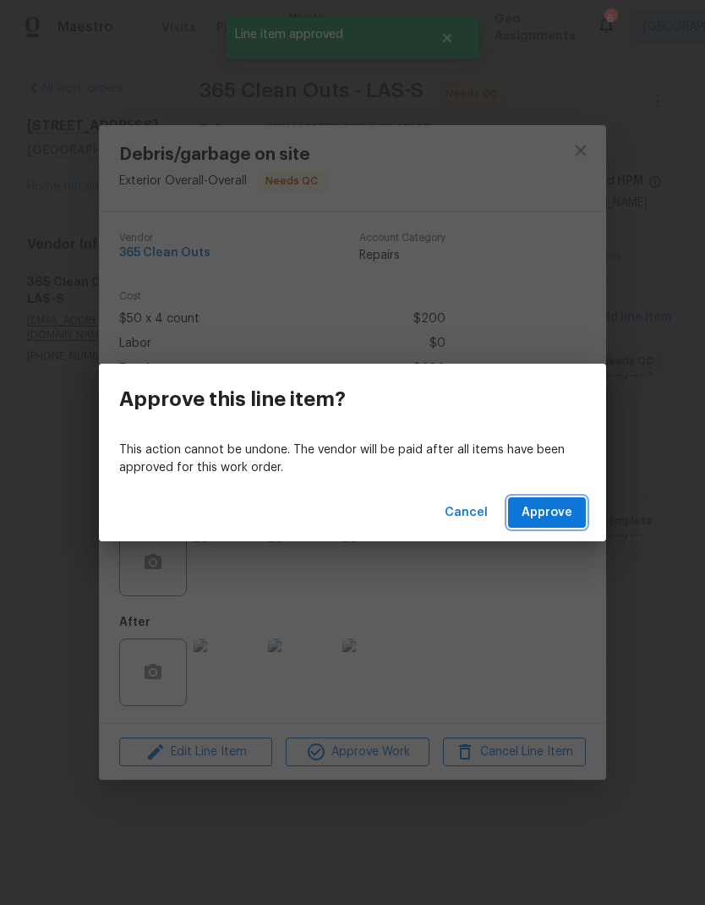
click at [553, 527] on button "Approve" at bounding box center [547, 512] width 78 height 31
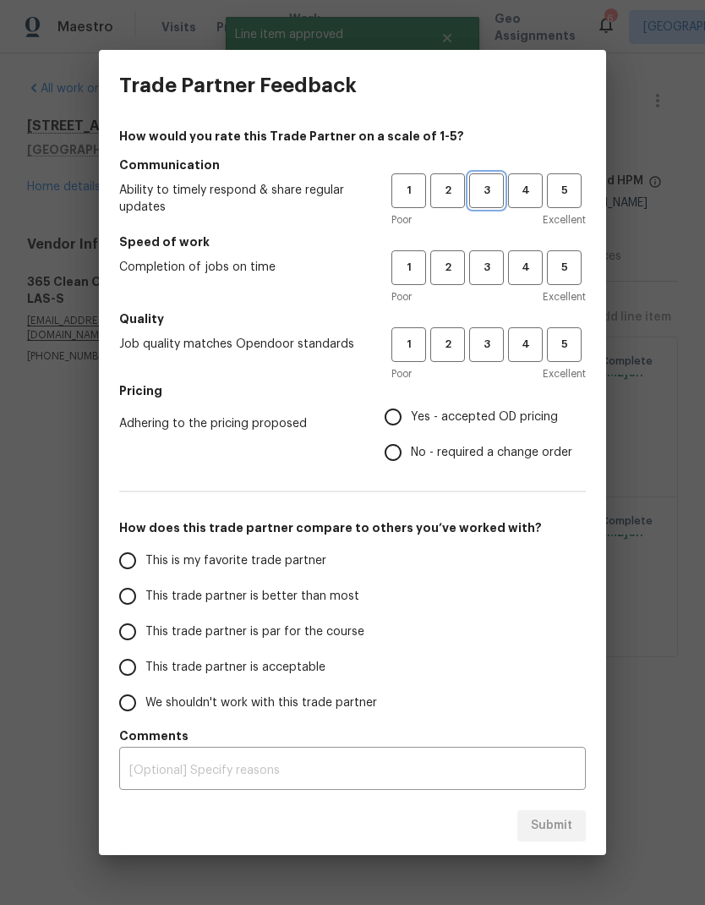
click at [502, 180] on button "3" at bounding box center [486, 190] width 35 height 35
click at [541, 192] on button "4" at bounding box center [525, 190] width 35 height 35
click at [529, 279] on button "4" at bounding box center [525, 267] width 35 height 35
click at [523, 360] on button "4" at bounding box center [525, 344] width 35 height 35
click at [394, 420] on input "Yes - accepted OD pricing" at bounding box center [393, 417] width 36 height 36
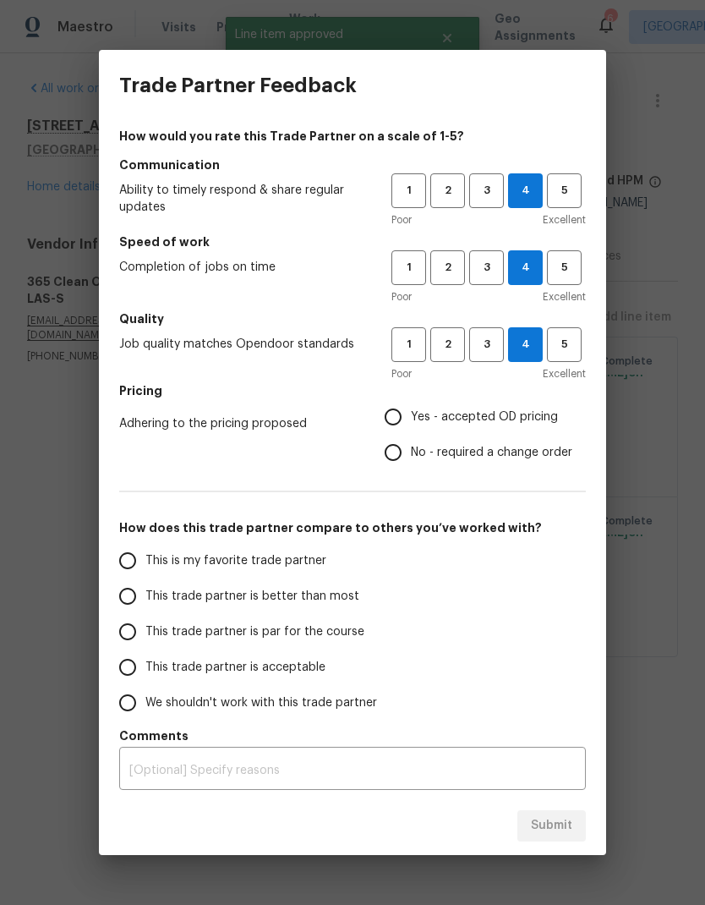
radio input "true"
click at [129, 596] on input "This trade partner is better than most" at bounding box center [128, 596] width 36 height 36
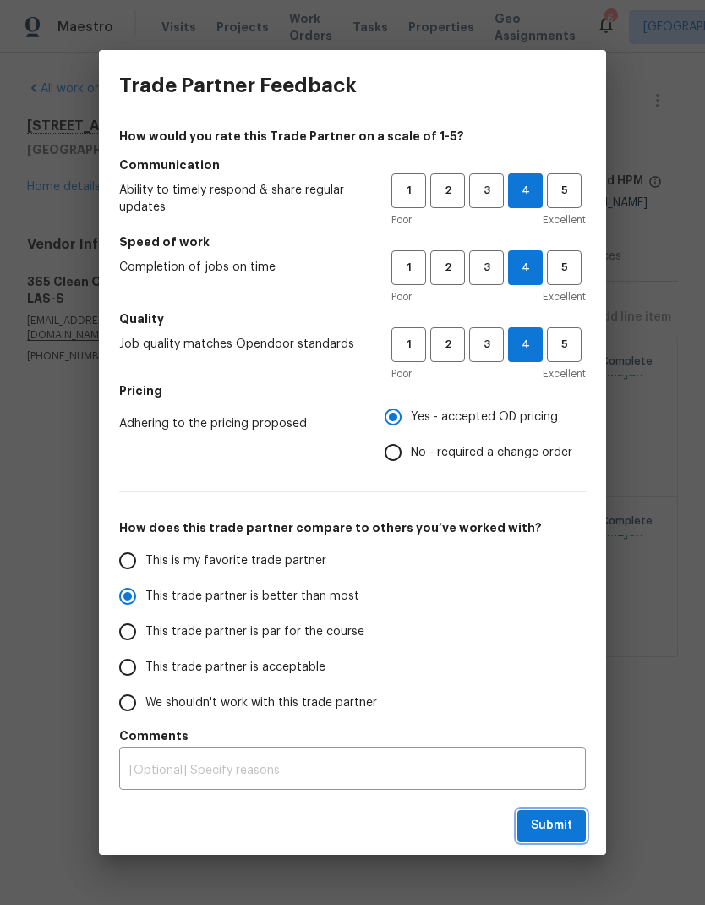
click at [571, 812] on button "Submit" at bounding box center [552, 825] width 69 height 31
radio input "true"
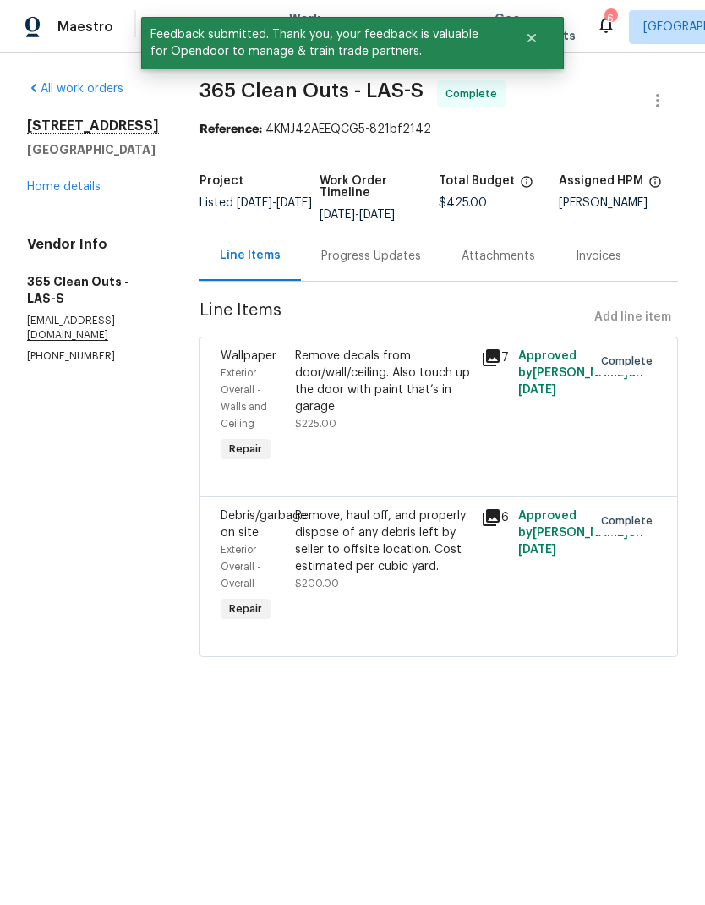
click at [41, 252] on div "All work orders [STREET_ADDRESS] Home details Vendor Info 365 Clean Outs - LAS-…" at bounding box center [93, 221] width 132 height 283
click at [551, 50] on button "Close" at bounding box center [532, 38] width 56 height 34
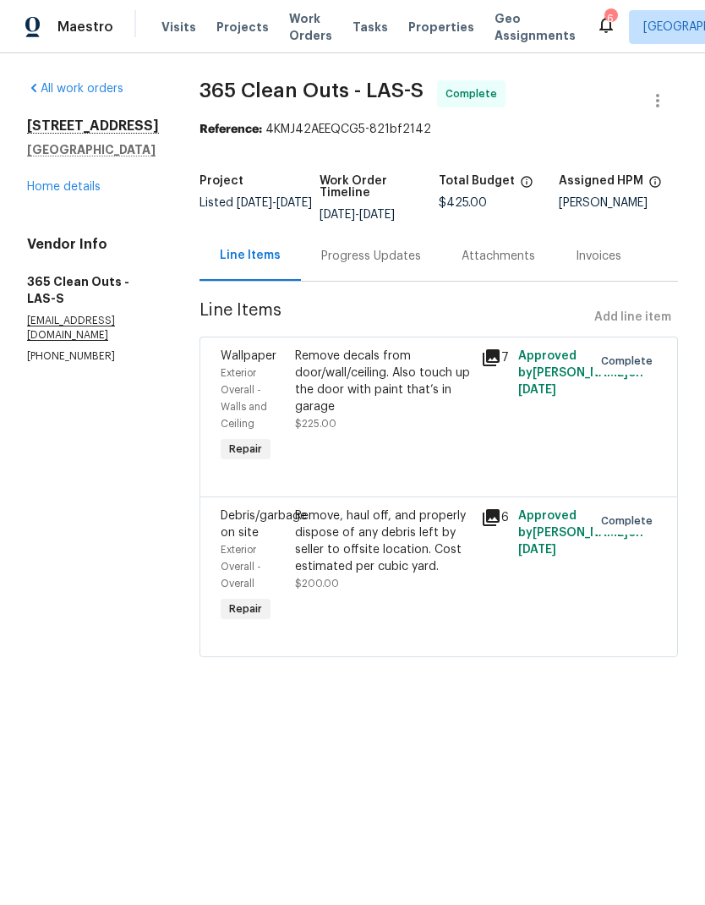
click at [301, 19] on span "Work Orders" at bounding box center [310, 27] width 43 height 34
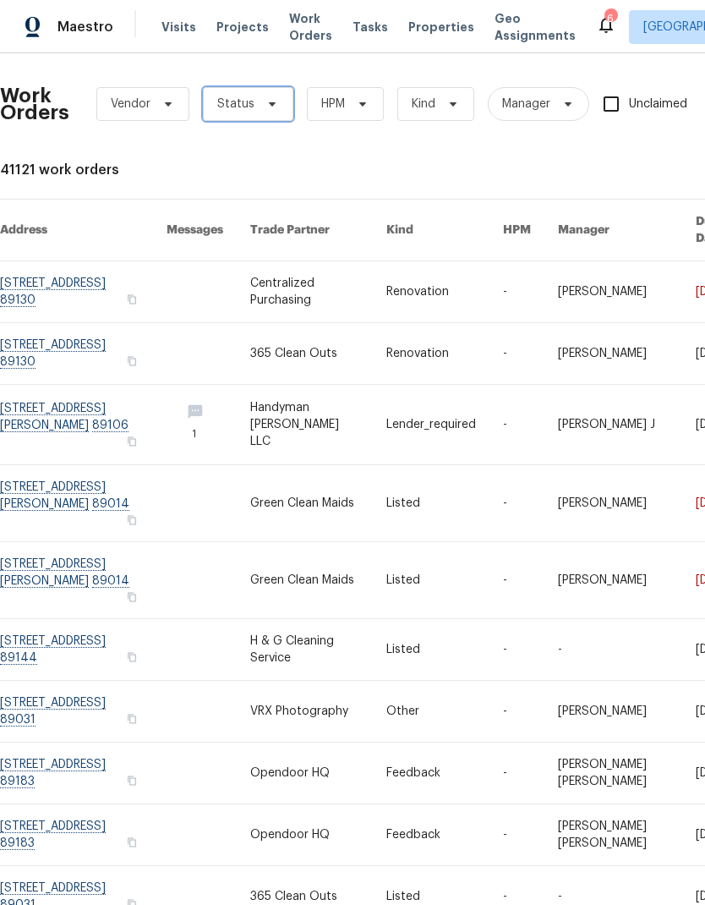
click at [254, 104] on span "Status" at bounding box center [248, 104] width 90 height 34
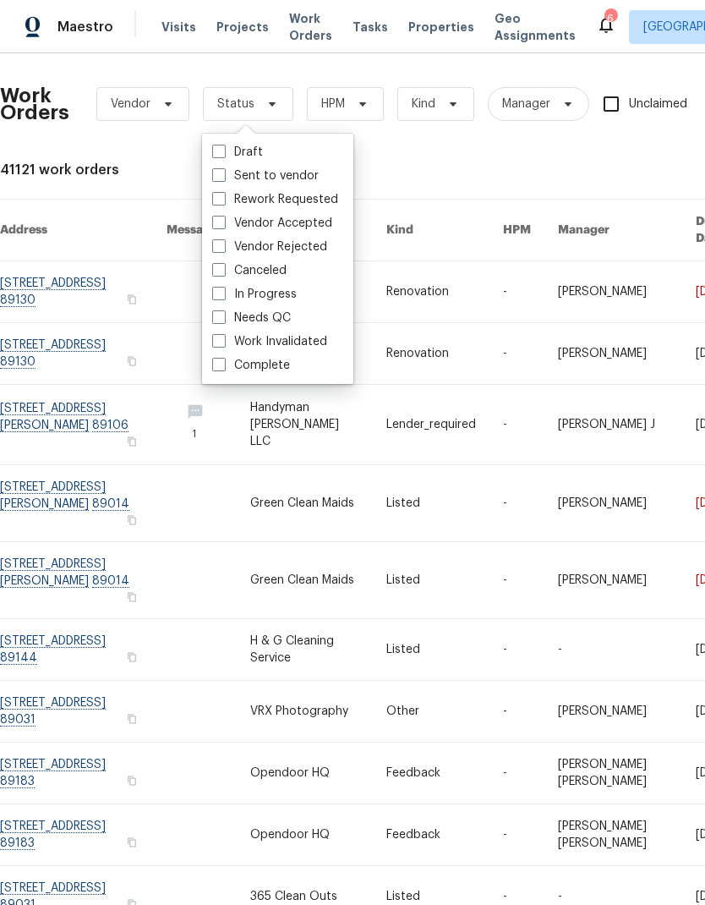
click at [223, 319] on span at bounding box center [219, 317] width 14 height 14
click at [223, 319] on input "Needs QC" at bounding box center [217, 315] width 11 height 11
checkbox input "true"
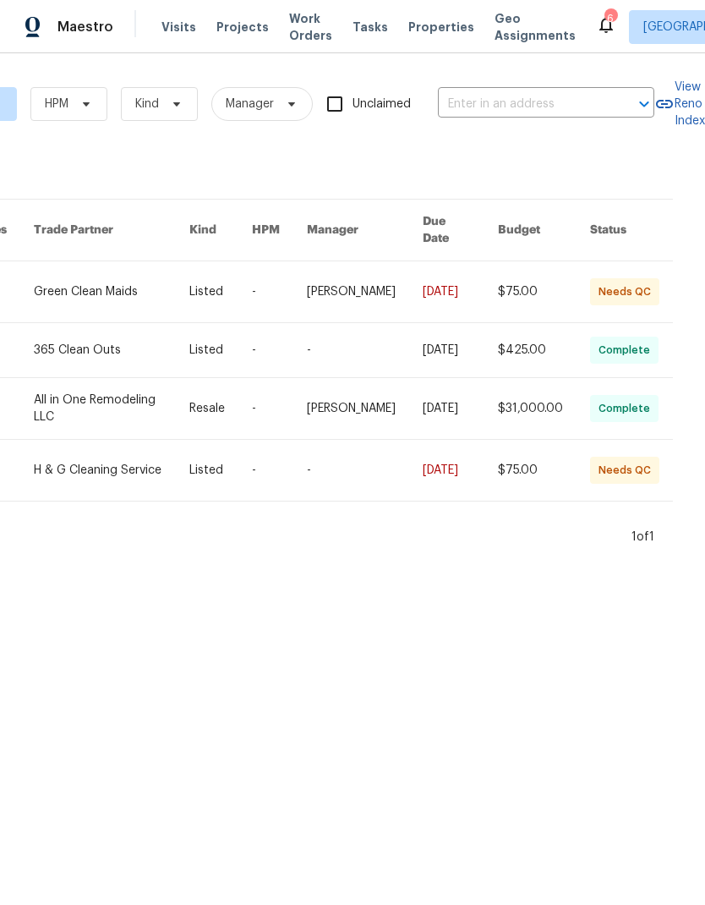
scroll to position [0, 299]
click at [646, 469] on link at bounding box center [638, 470] width 96 height 61
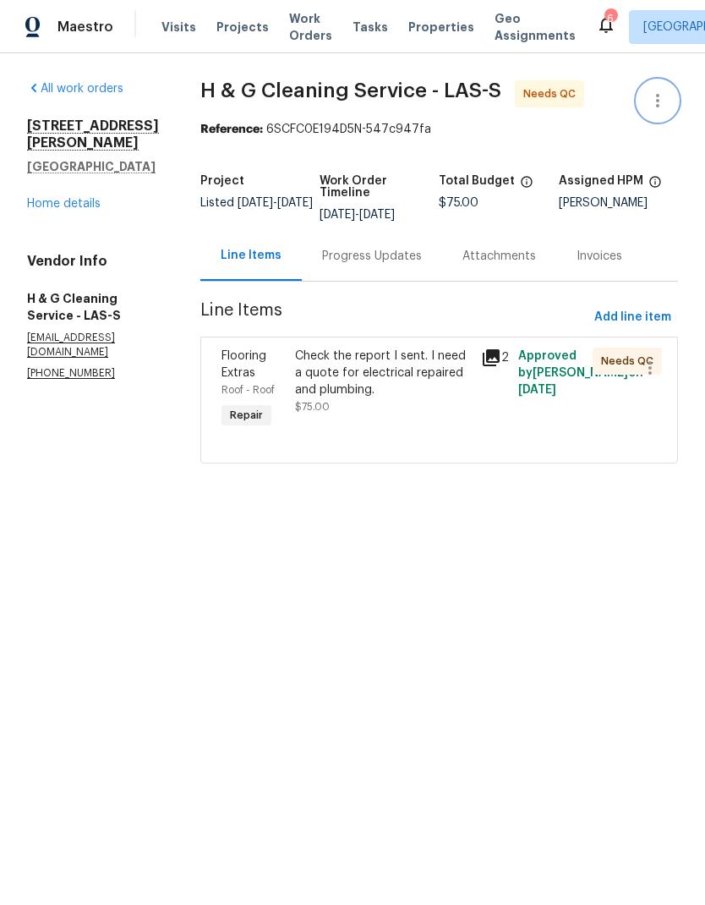
click at [660, 107] on icon "button" at bounding box center [658, 100] width 20 height 20
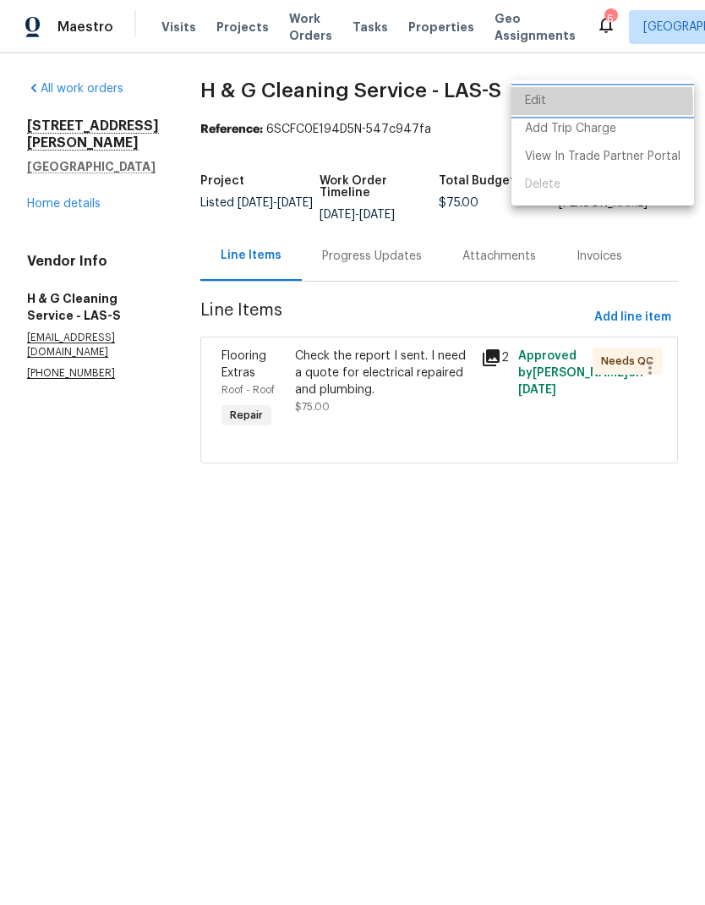
click at [542, 104] on li "Edit" at bounding box center [603, 101] width 183 height 28
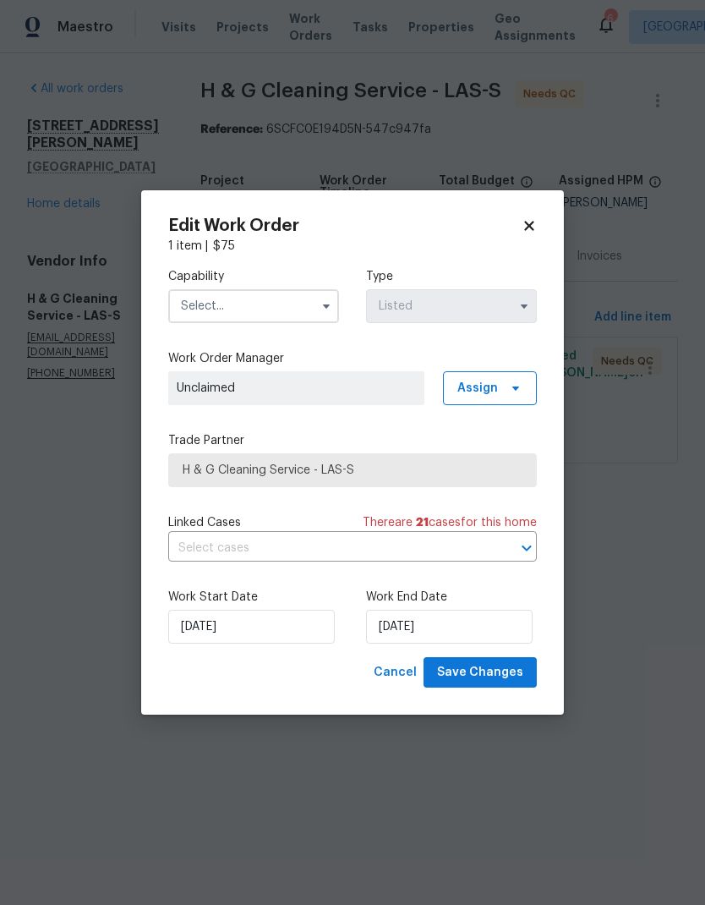
click at [331, 481] on span "H & G Cleaning Service - LAS-S" at bounding box center [352, 470] width 369 height 34
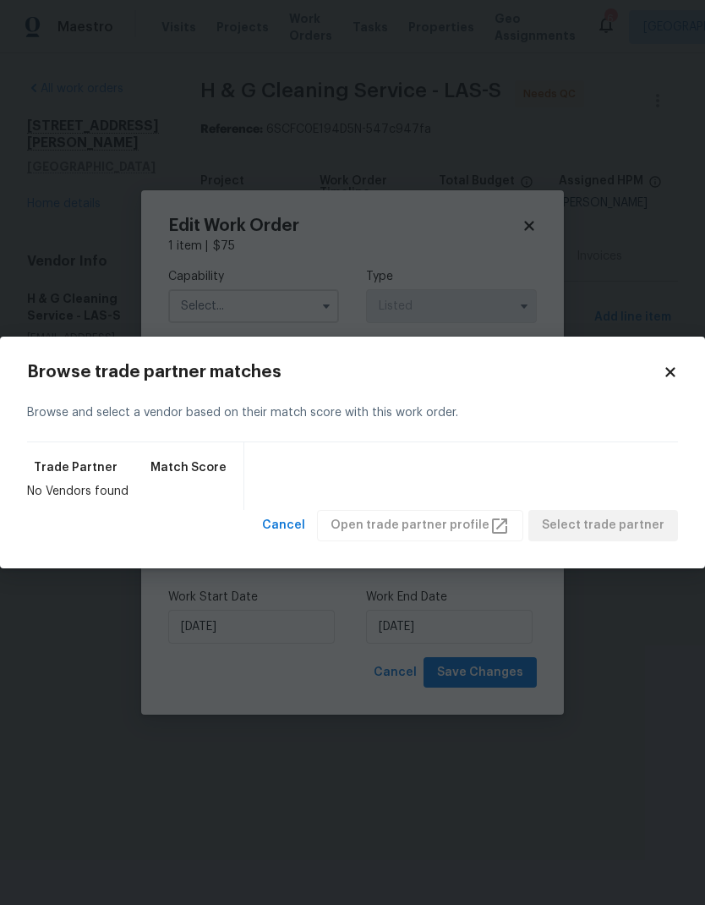
click at [381, 460] on div "Trade Partner Match Score No Vendors found" at bounding box center [352, 476] width 651 height 68
click at [287, 536] on button "Cancel" at bounding box center [283, 525] width 57 height 31
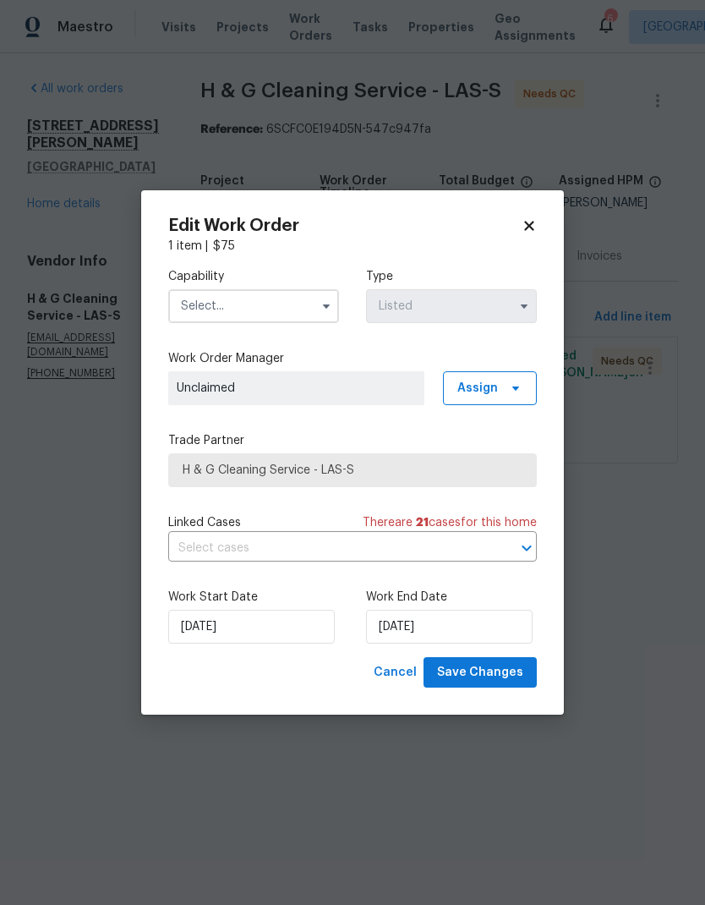
click at [300, 310] on input "text" at bounding box center [253, 306] width 171 height 34
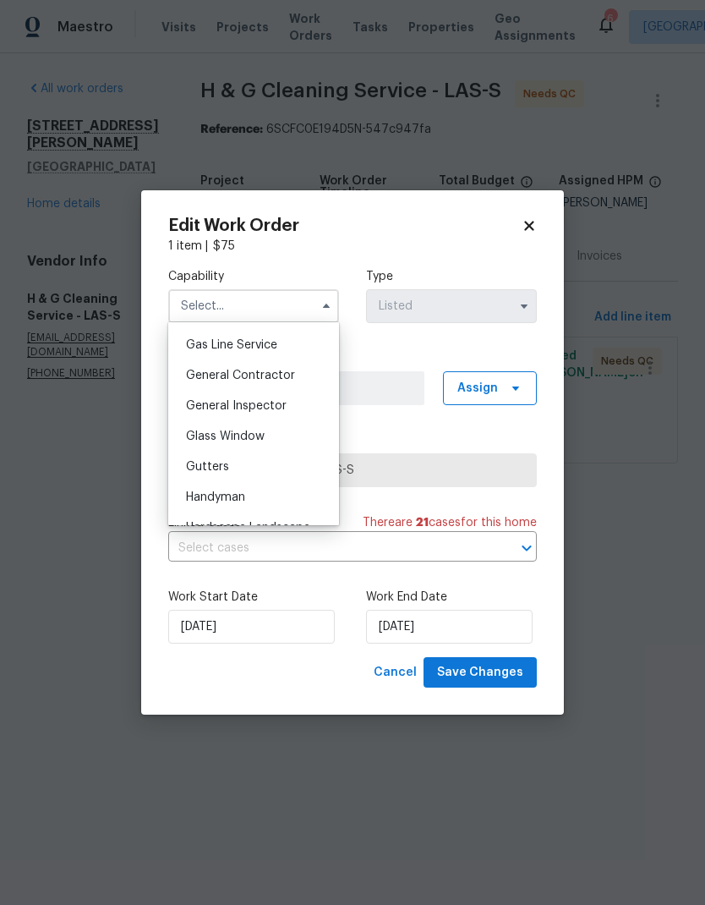
scroll to position [778, 0]
click at [255, 496] on div "Handyman" at bounding box center [254, 494] width 162 height 30
type input "Handyman"
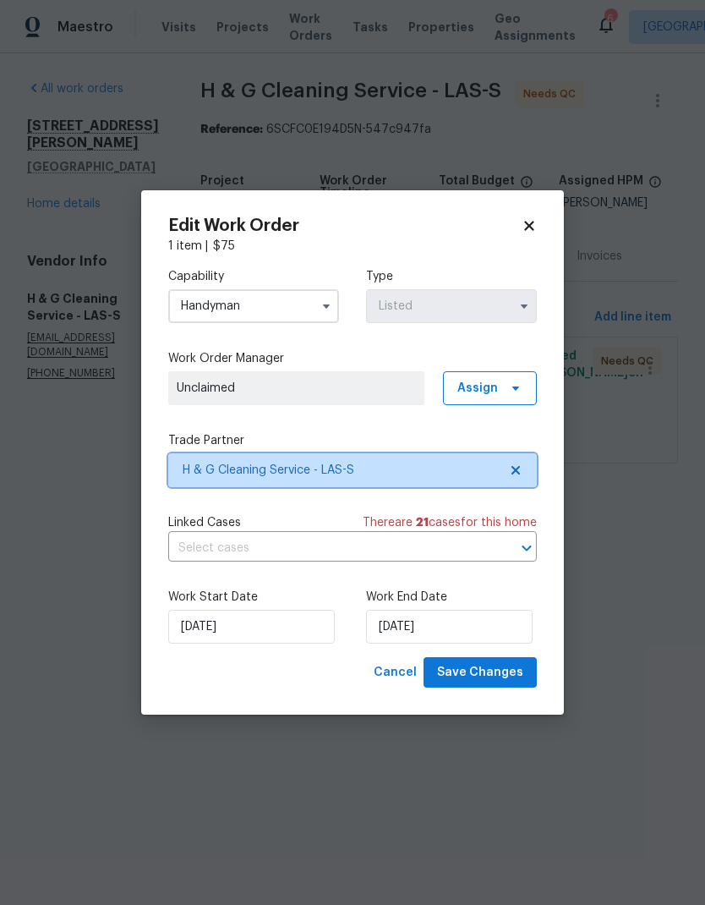
click at [370, 463] on span "H & G Cleaning Service - LAS-S" at bounding box center [340, 470] width 315 height 17
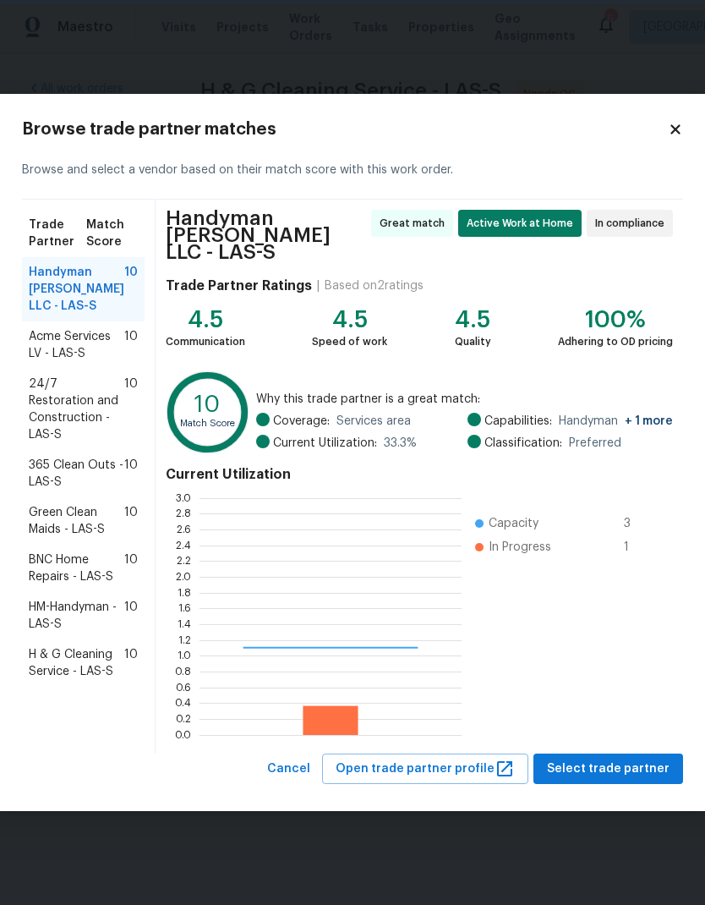
scroll to position [237, 262]
click at [49, 491] on span "365 Clean Outs - LAS-S" at bounding box center [77, 474] width 96 height 34
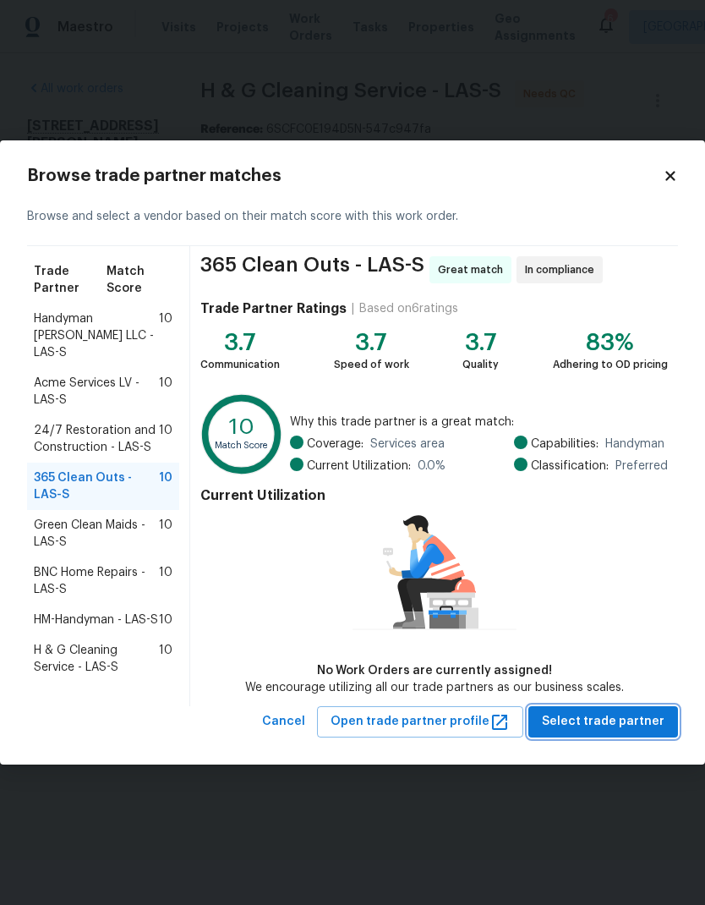
click at [645, 727] on span "Select trade partner" at bounding box center [603, 721] width 123 height 21
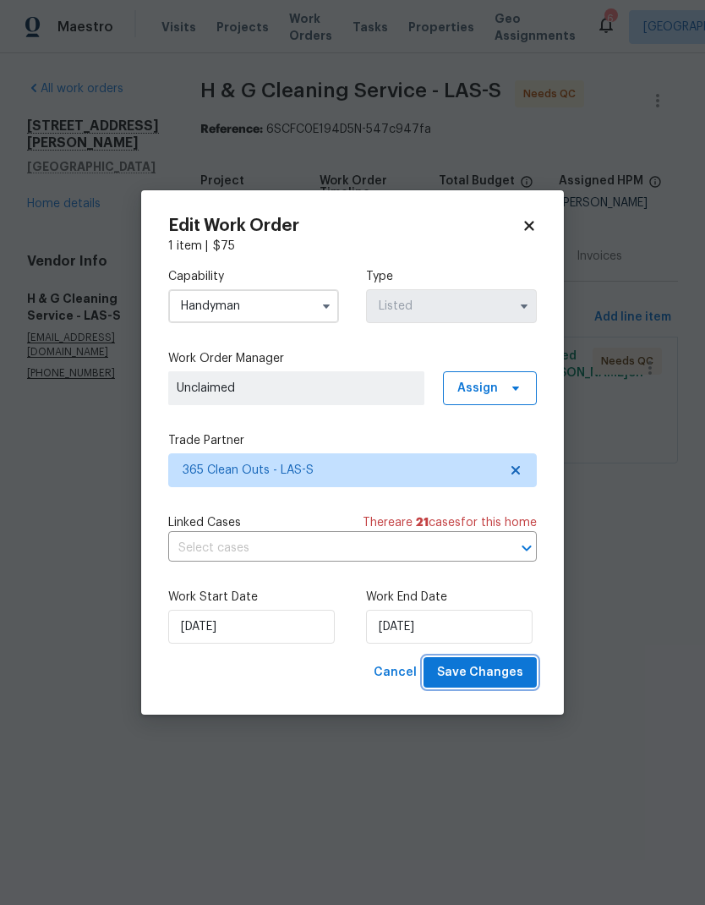
click at [512, 682] on span "Save Changes" at bounding box center [480, 672] width 86 height 21
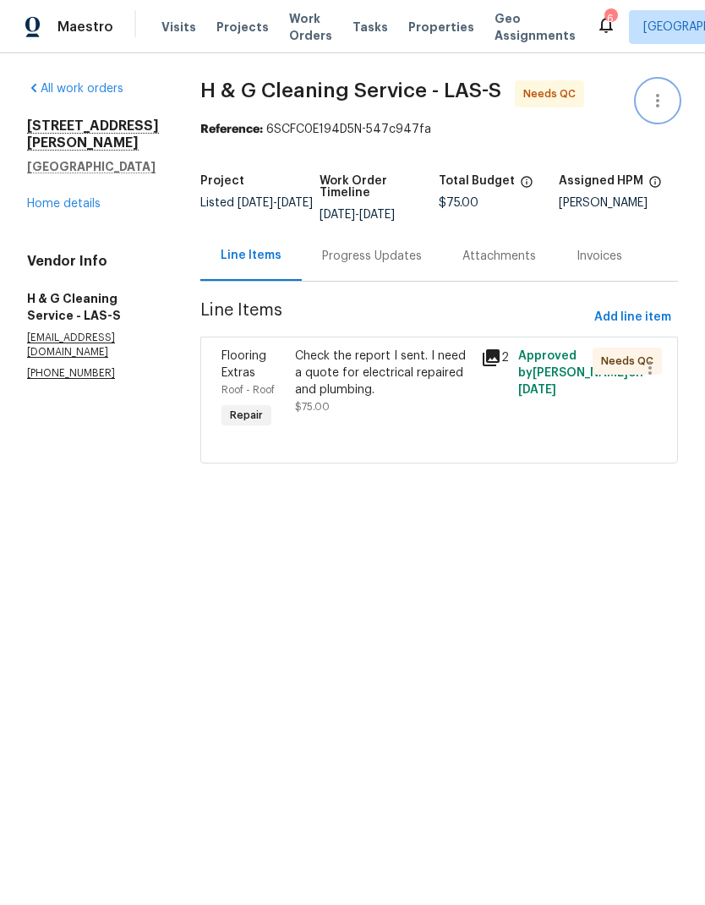
click at [665, 108] on icon "button" at bounding box center [658, 100] width 20 height 20
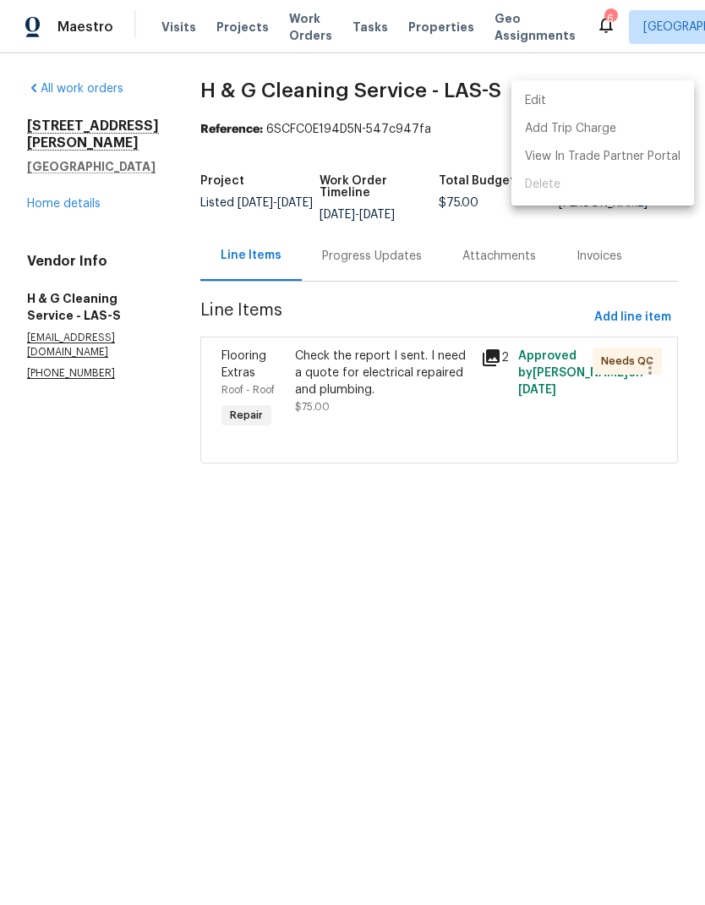
click at [547, 571] on div at bounding box center [352, 452] width 705 height 905
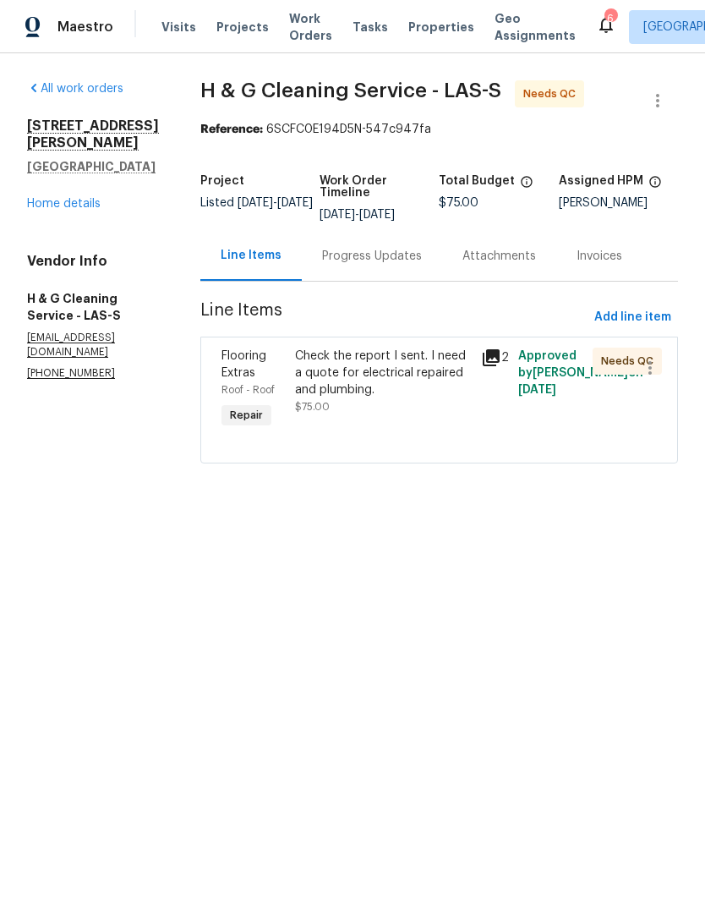
click at [77, 198] on link "Home details" at bounding box center [64, 204] width 74 height 12
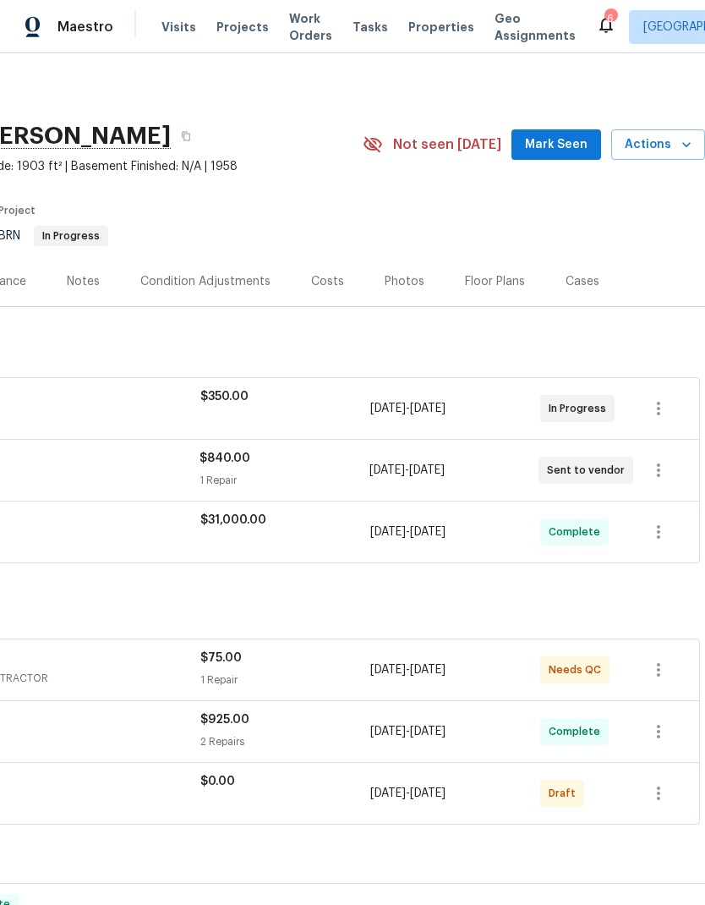
scroll to position [0, 250]
click at [666, 420] on button "button" at bounding box center [659, 408] width 41 height 41
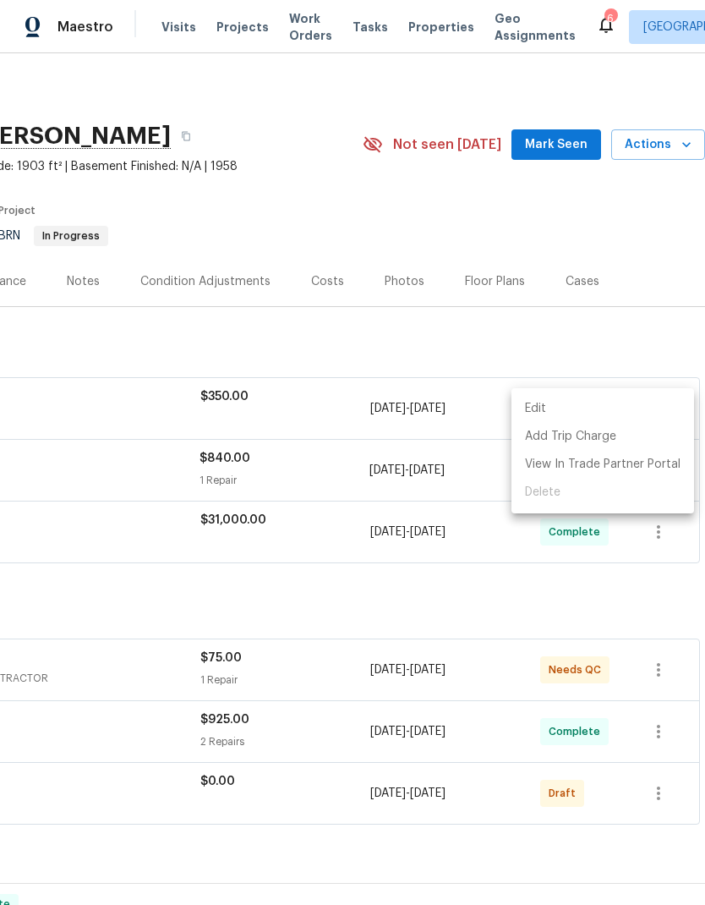
click at [626, 609] on div at bounding box center [352, 452] width 705 height 905
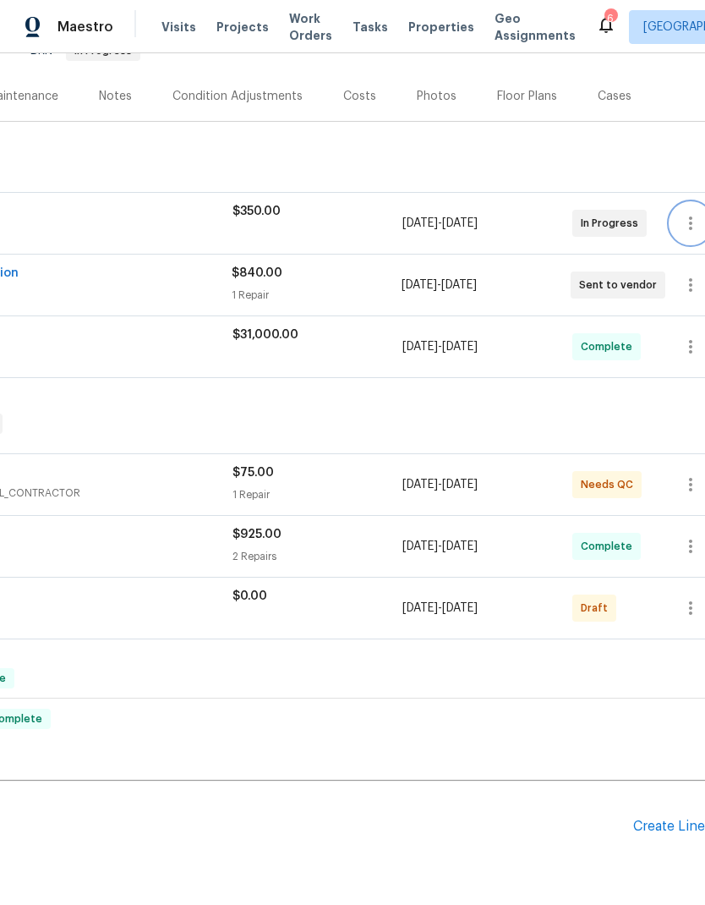
scroll to position [184, 218]
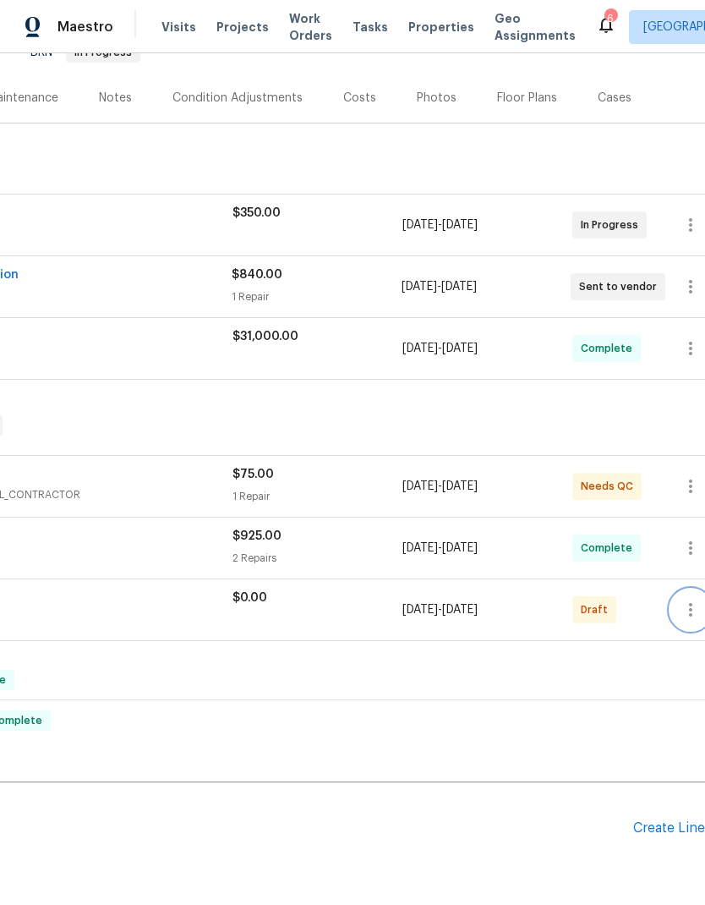
click at [685, 624] on button "button" at bounding box center [691, 609] width 41 height 41
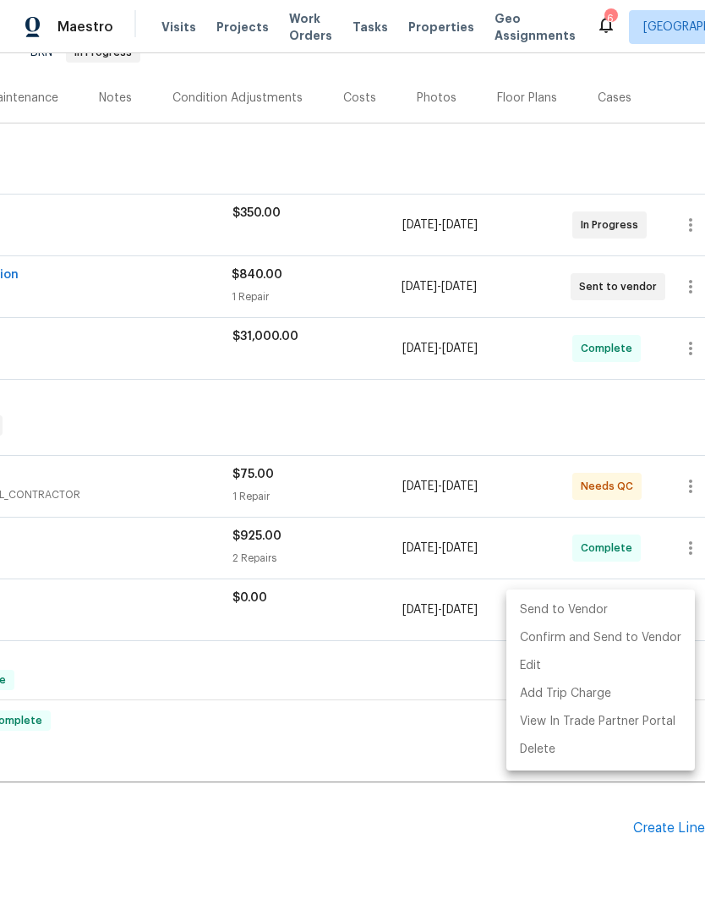
click at [417, 704] on div at bounding box center [352, 452] width 705 height 905
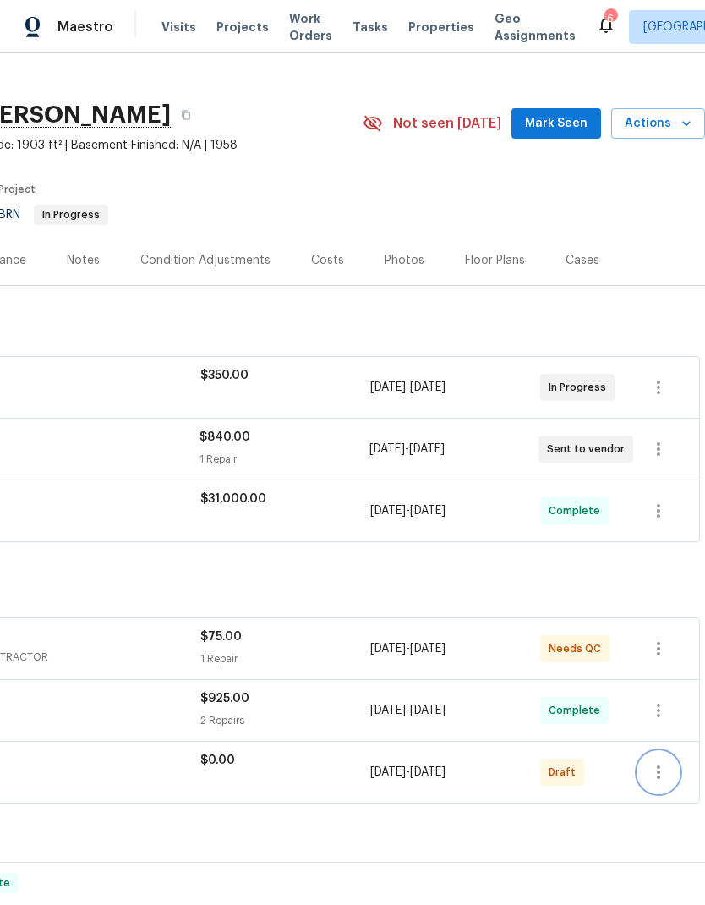
scroll to position [0, 0]
click at [654, 768] on icon "button" at bounding box center [659, 772] width 20 height 20
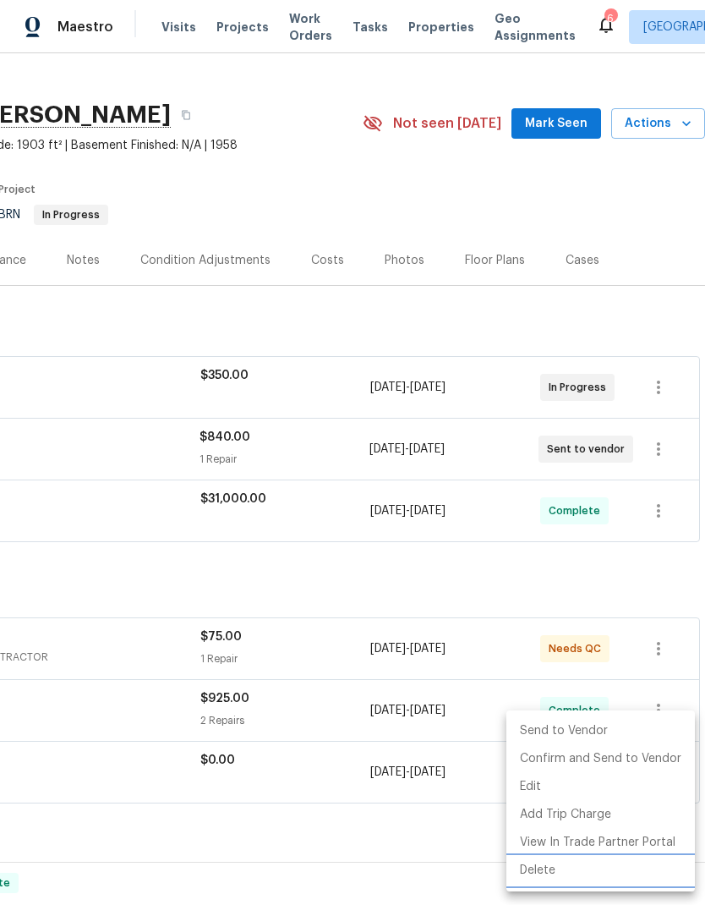
click at [545, 869] on li "Delete" at bounding box center [601, 871] width 189 height 28
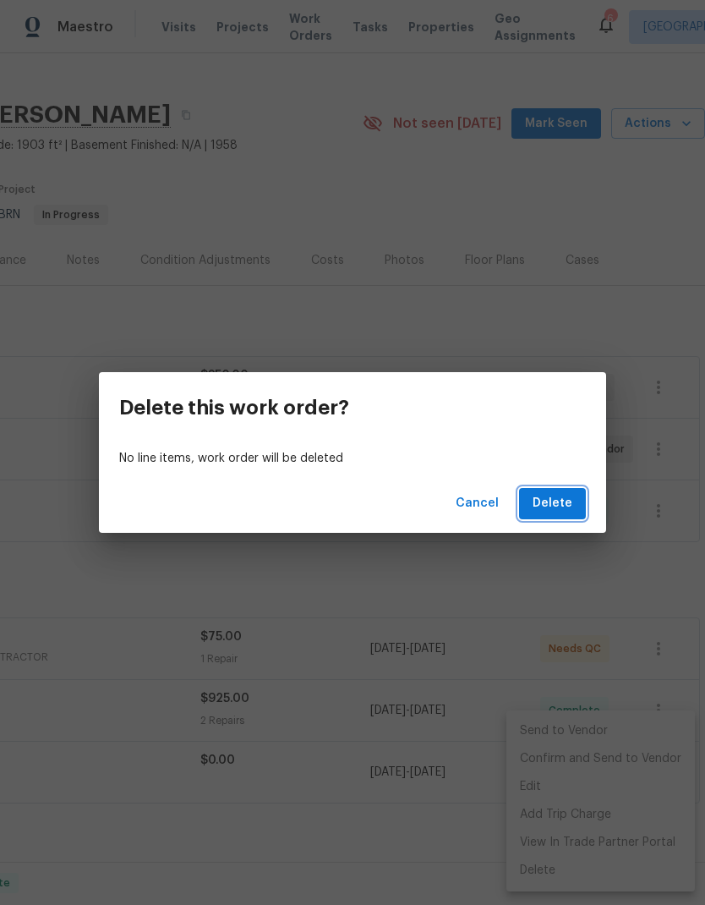
click at [549, 502] on span "Delete" at bounding box center [553, 503] width 40 height 21
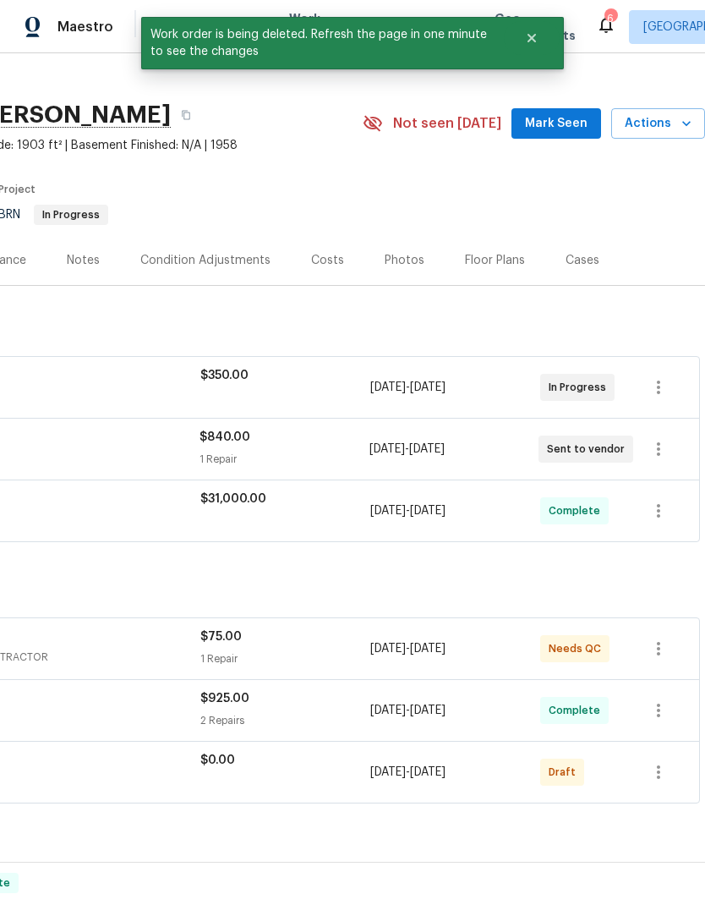
click at [343, 633] on div "$75.00" at bounding box center [285, 636] width 170 height 17
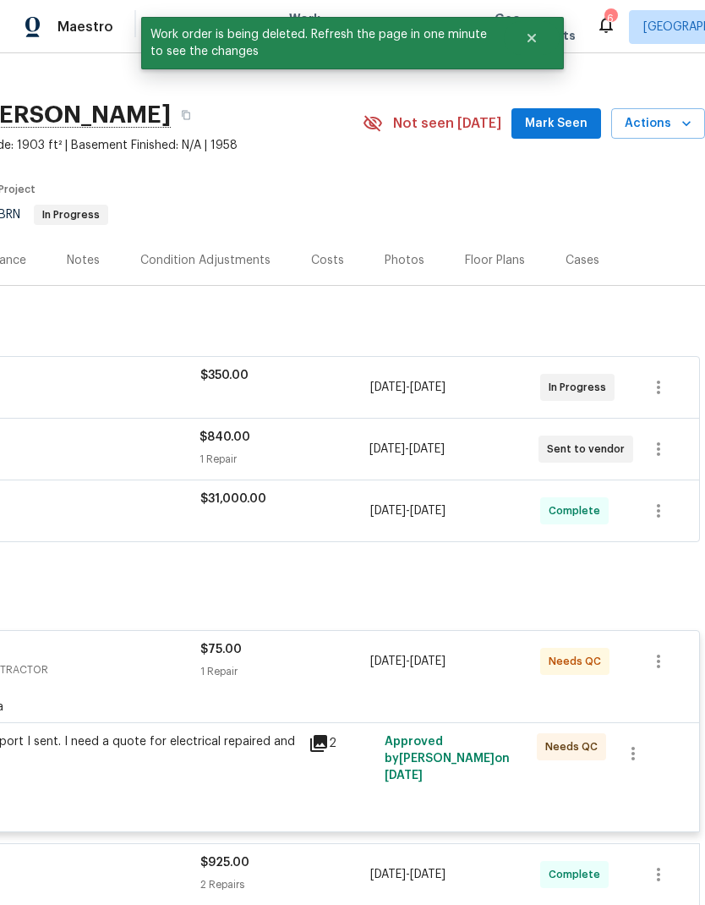
click at [257, 757] on div "Check the report I sent. I need a quote for electrical repaired and plumbing." at bounding box center [113, 750] width 370 height 34
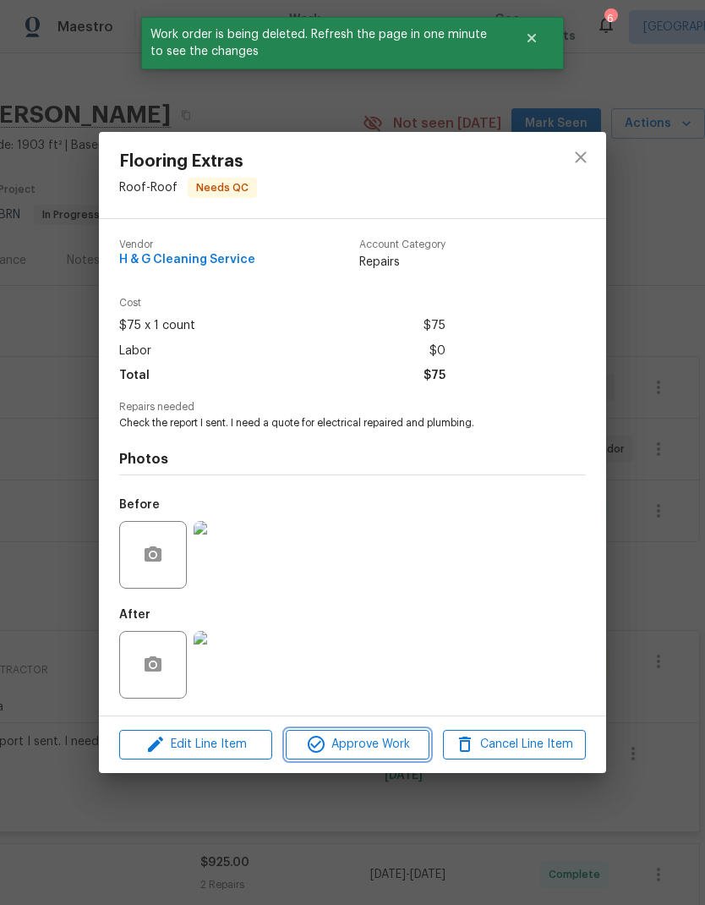
click at [375, 748] on span "Approve Work" at bounding box center [357, 744] width 133 height 21
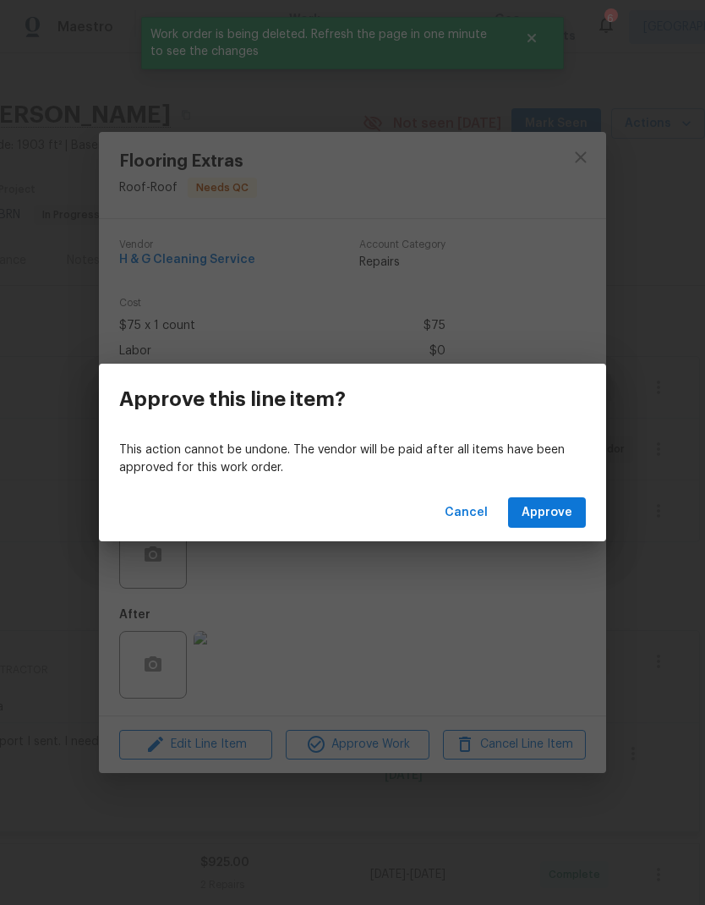
click at [589, 494] on div "Cancel Approve" at bounding box center [352, 513] width 507 height 58
click at [569, 515] on span "Approve" at bounding box center [547, 512] width 51 height 21
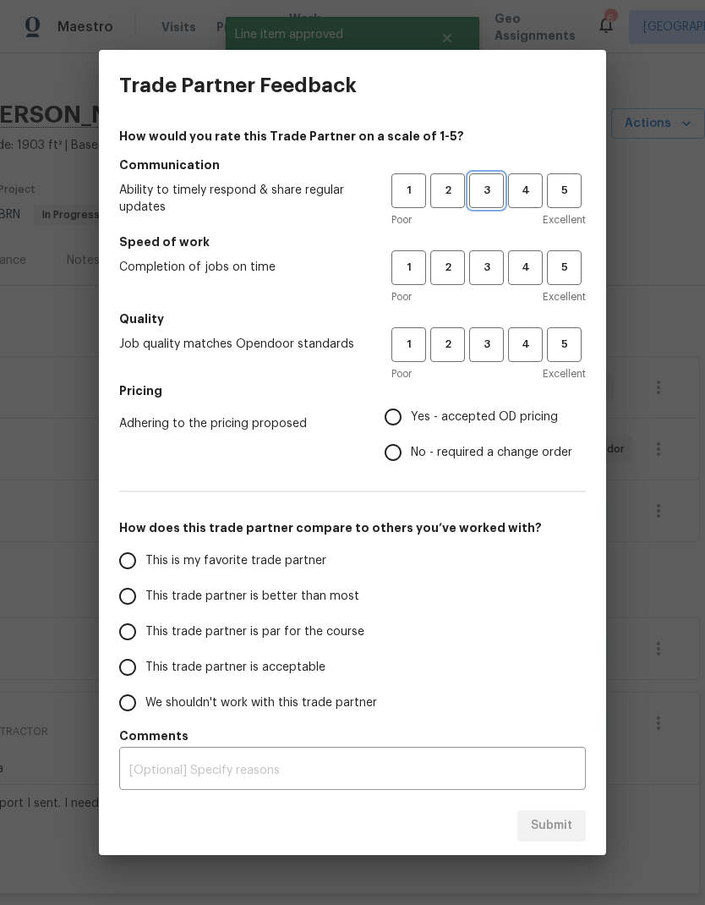
click at [502, 196] on button "3" at bounding box center [486, 190] width 35 height 35
click at [485, 265] on span "3" at bounding box center [486, 267] width 31 height 19
click at [492, 350] on span "3" at bounding box center [486, 344] width 31 height 19
click at [392, 421] on input "Yes - accepted OD pricing" at bounding box center [393, 417] width 36 height 36
radio input "true"
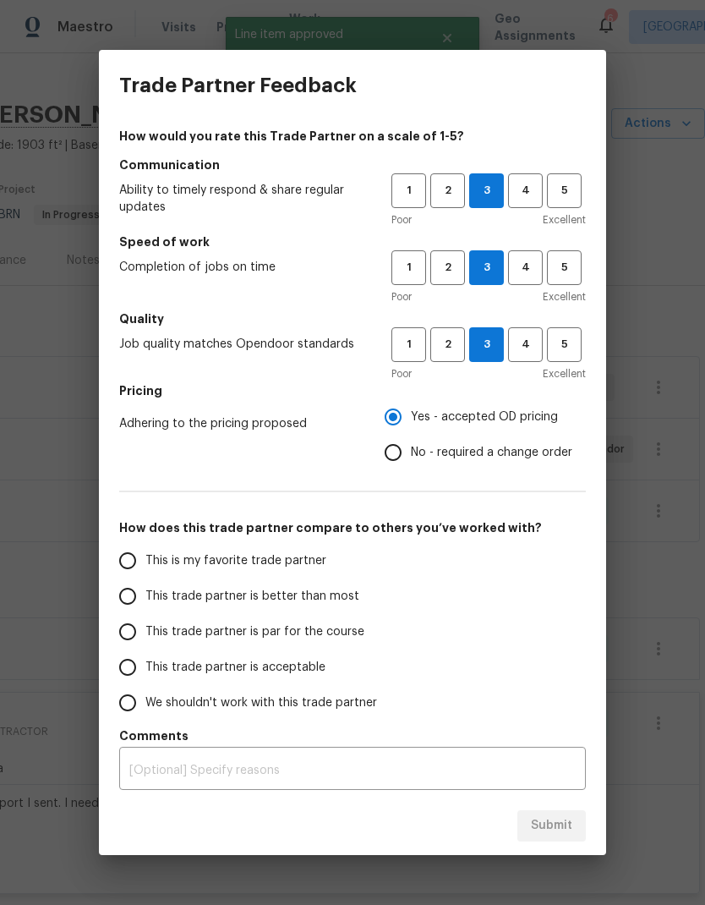
click at [132, 607] on input "This trade partner is better than most" at bounding box center [128, 596] width 36 height 36
click at [571, 817] on span "Submit" at bounding box center [551, 825] width 41 height 21
radio input "true"
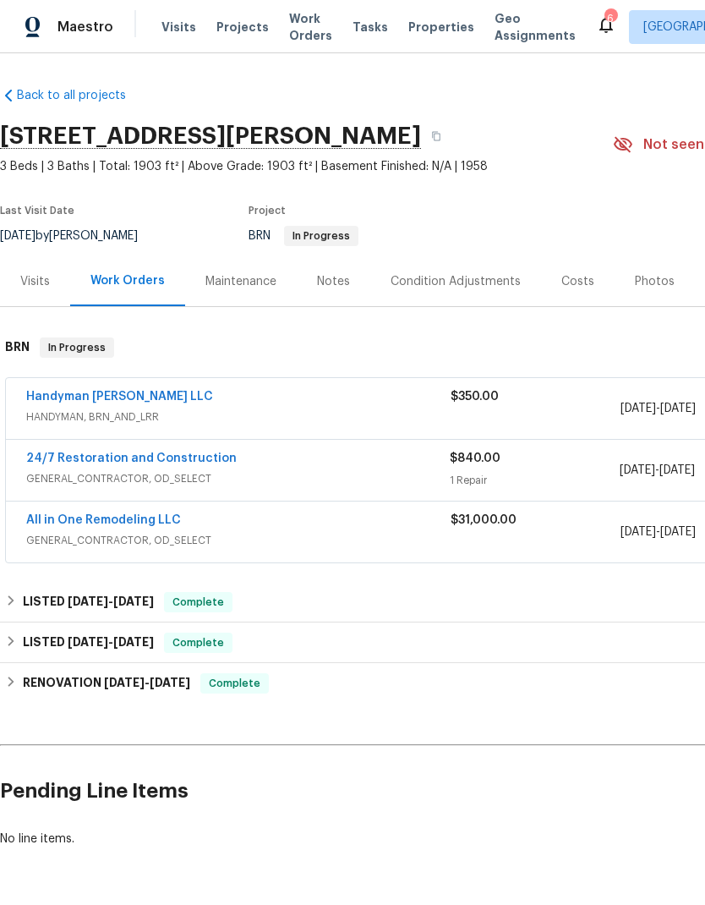
click at [311, 20] on span "Work Orders" at bounding box center [310, 27] width 43 height 34
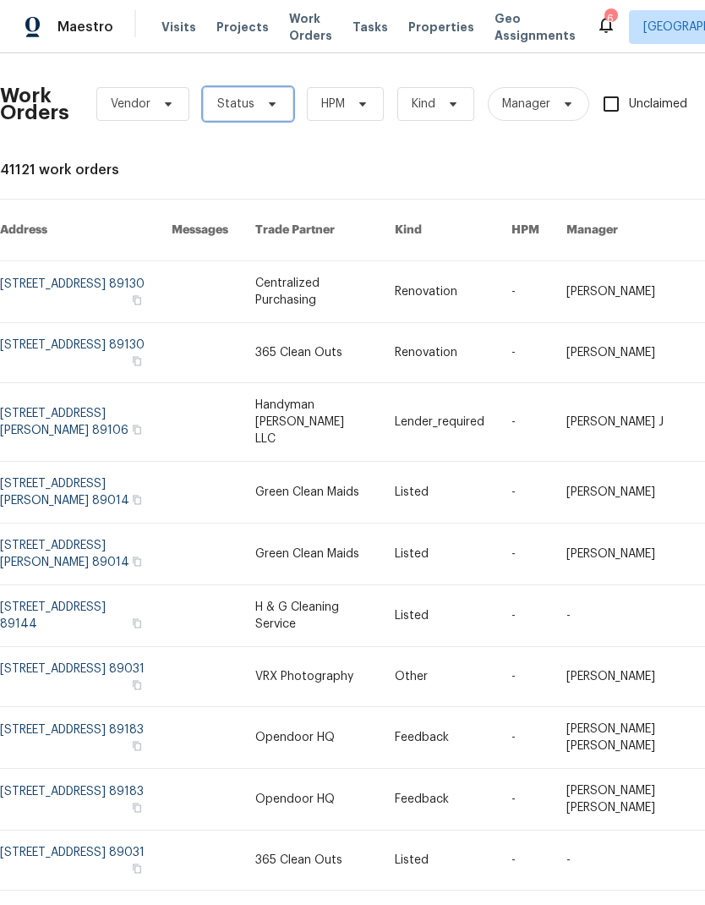
click at [276, 102] on span "Status" at bounding box center [248, 104] width 90 height 34
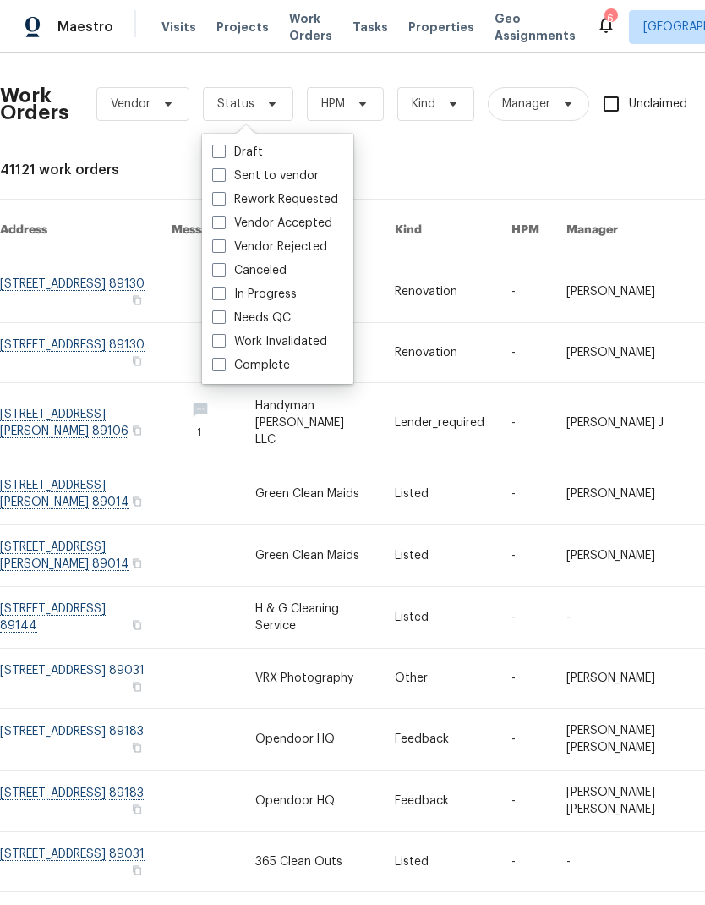
click at [275, 321] on label "Needs QC" at bounding box center [251, 318] width 79 height 17
click at [223, 321] on input "Needs QC" at bounding box center [217, 315] width 11 height 11
checkbox input "true"
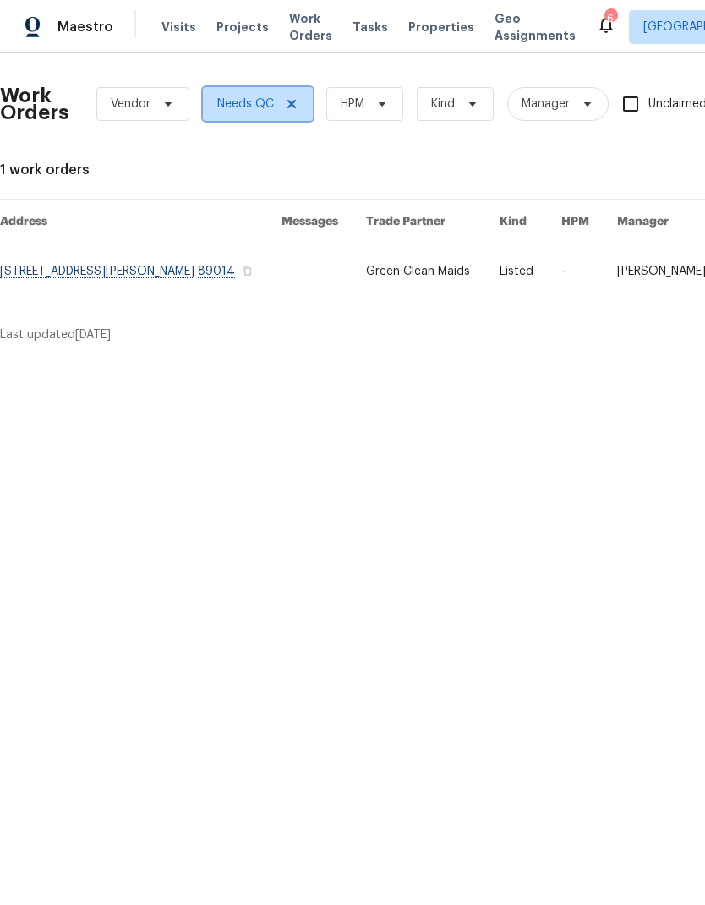
click at [281, 101] on span at bounding box center [289, 104] width 19 height 14
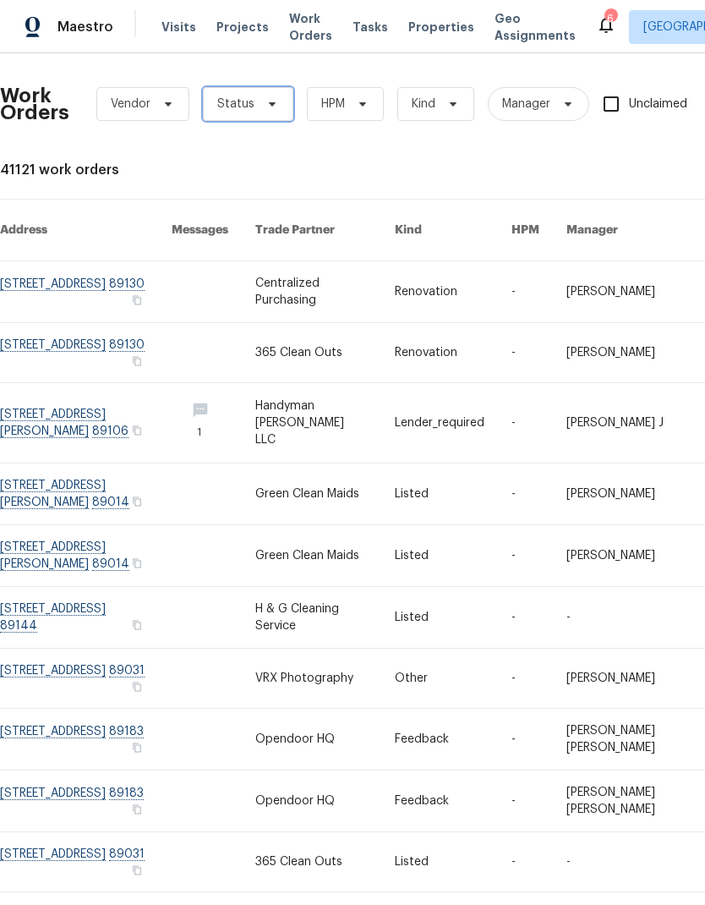
scroll to position [33, 0]
